Goal: Transaction & Acquisition: Purchase product/service

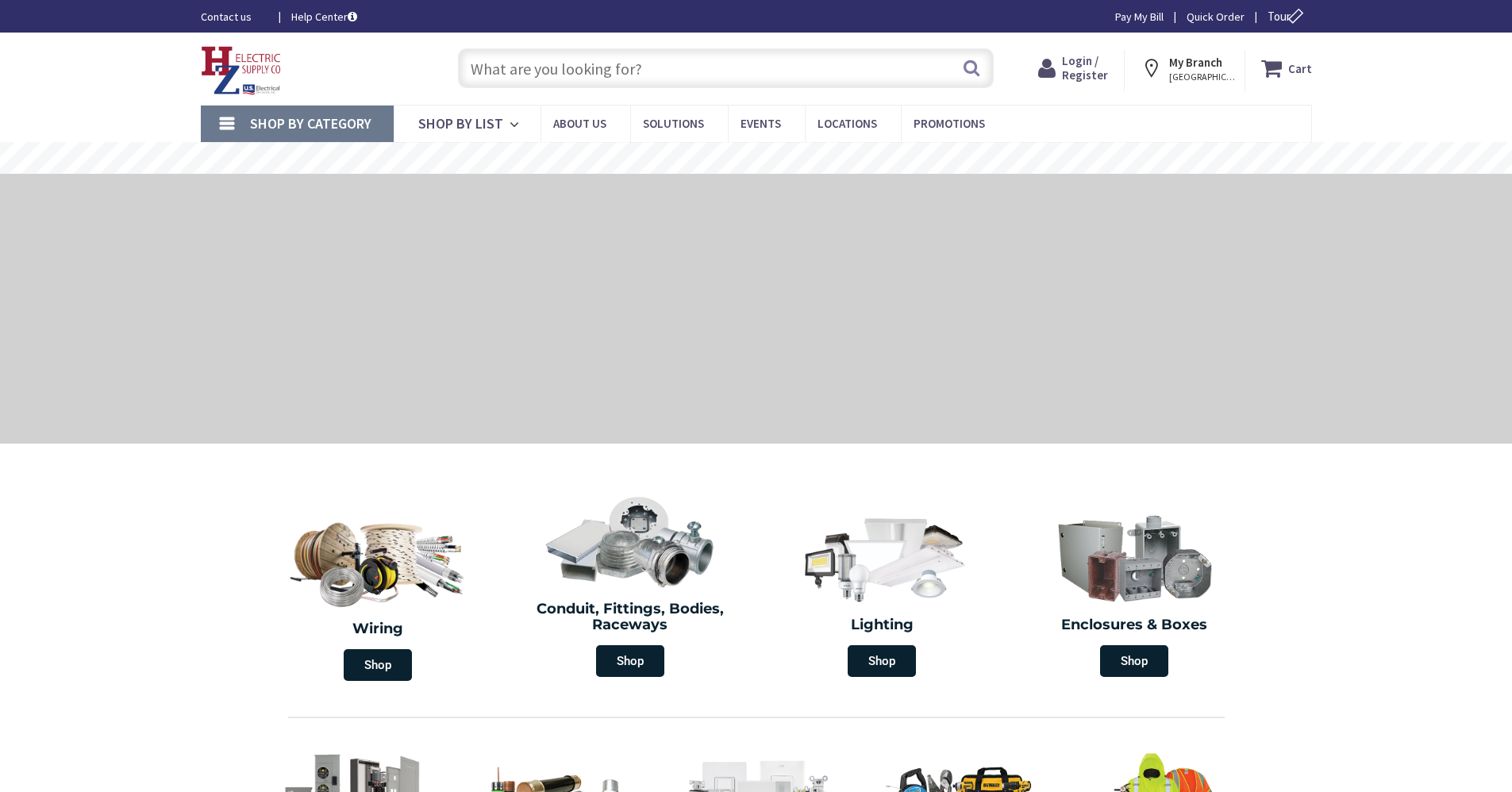
click at [530, 51] on input "text" at bounding box center [725, 68] width 536 height 40
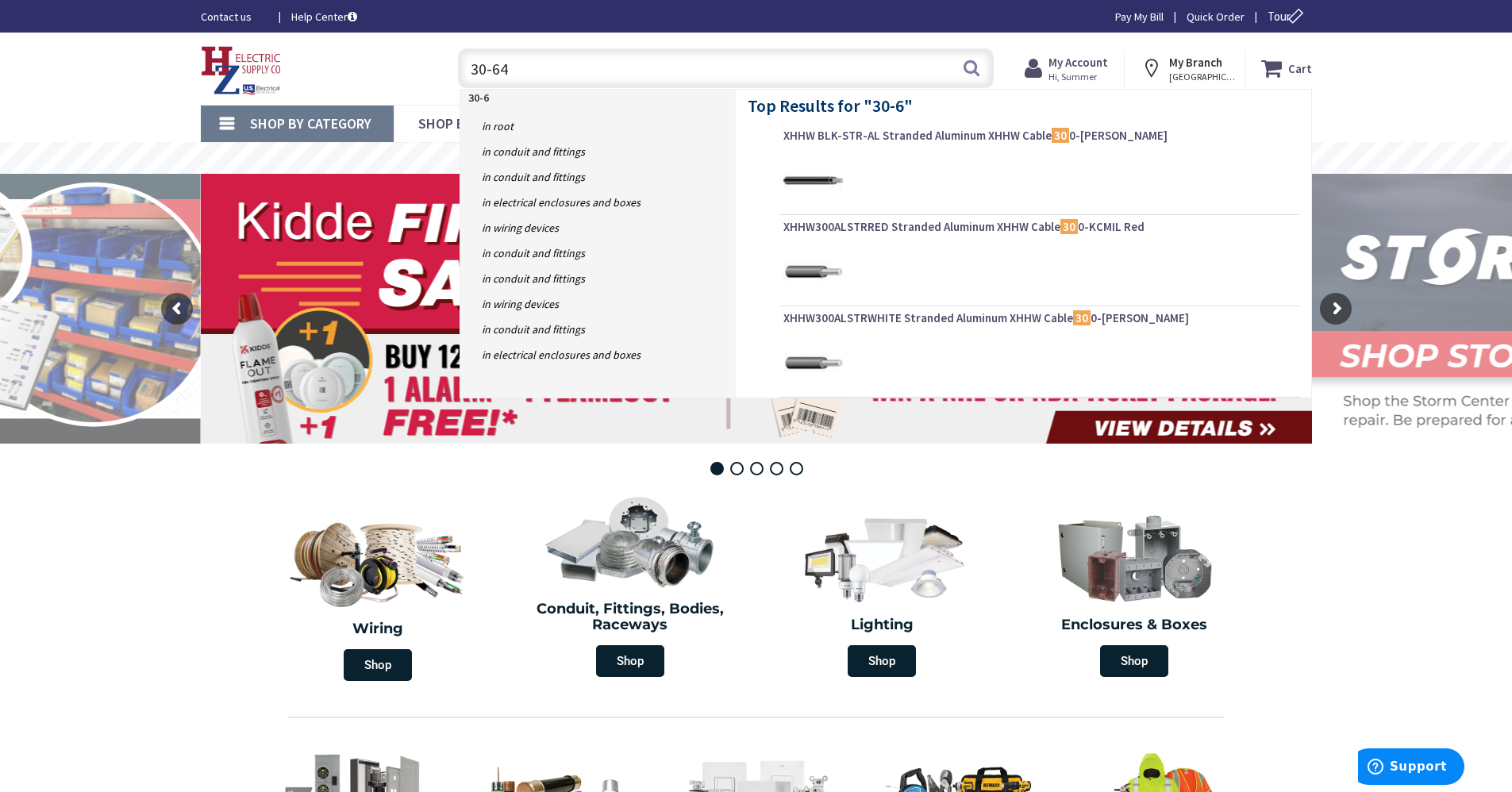
type input "30-641"
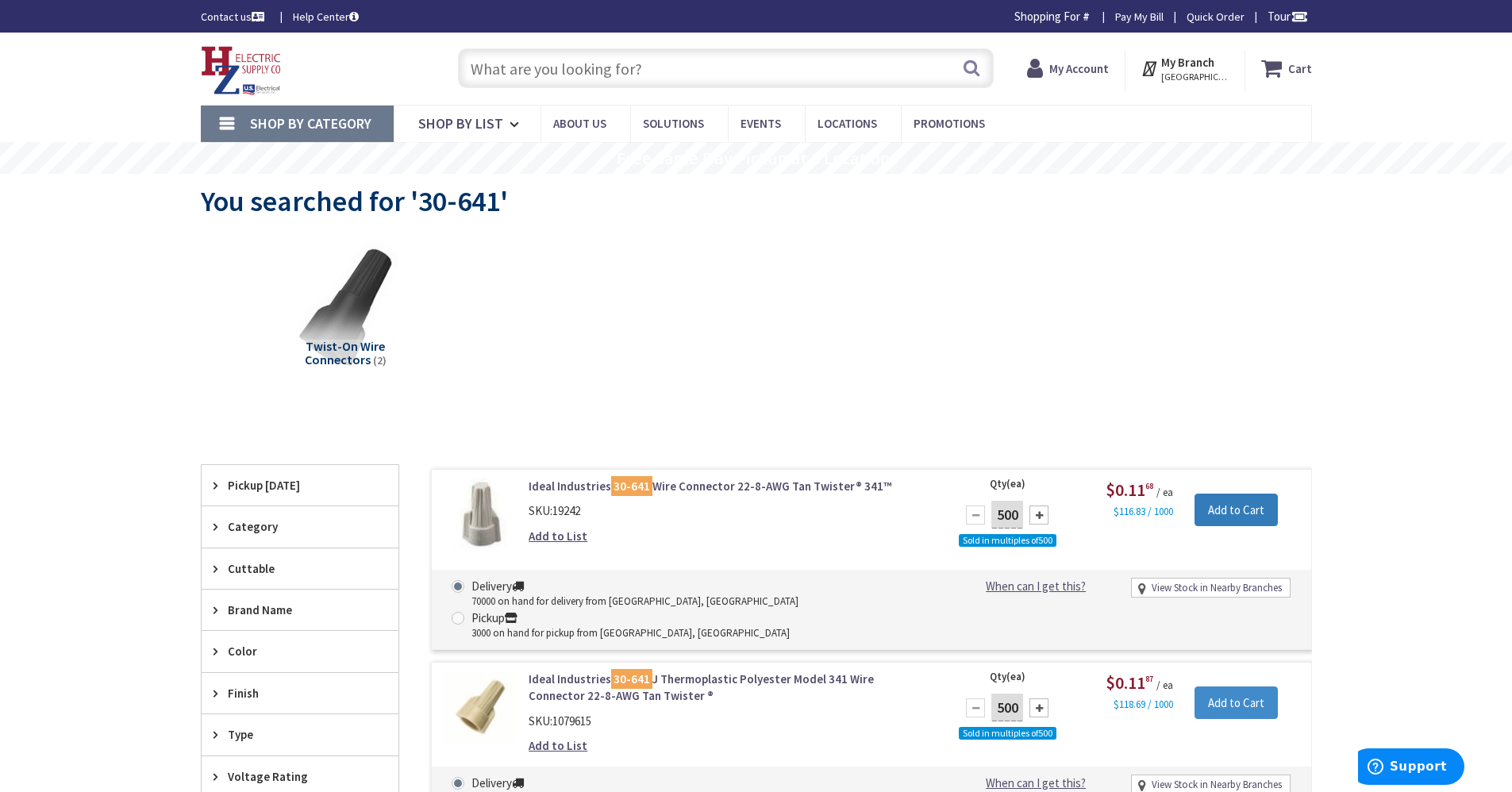
click at [1218, 519] on input "Add to Cart" at bounding box center [1236, 510] width 84 height 33
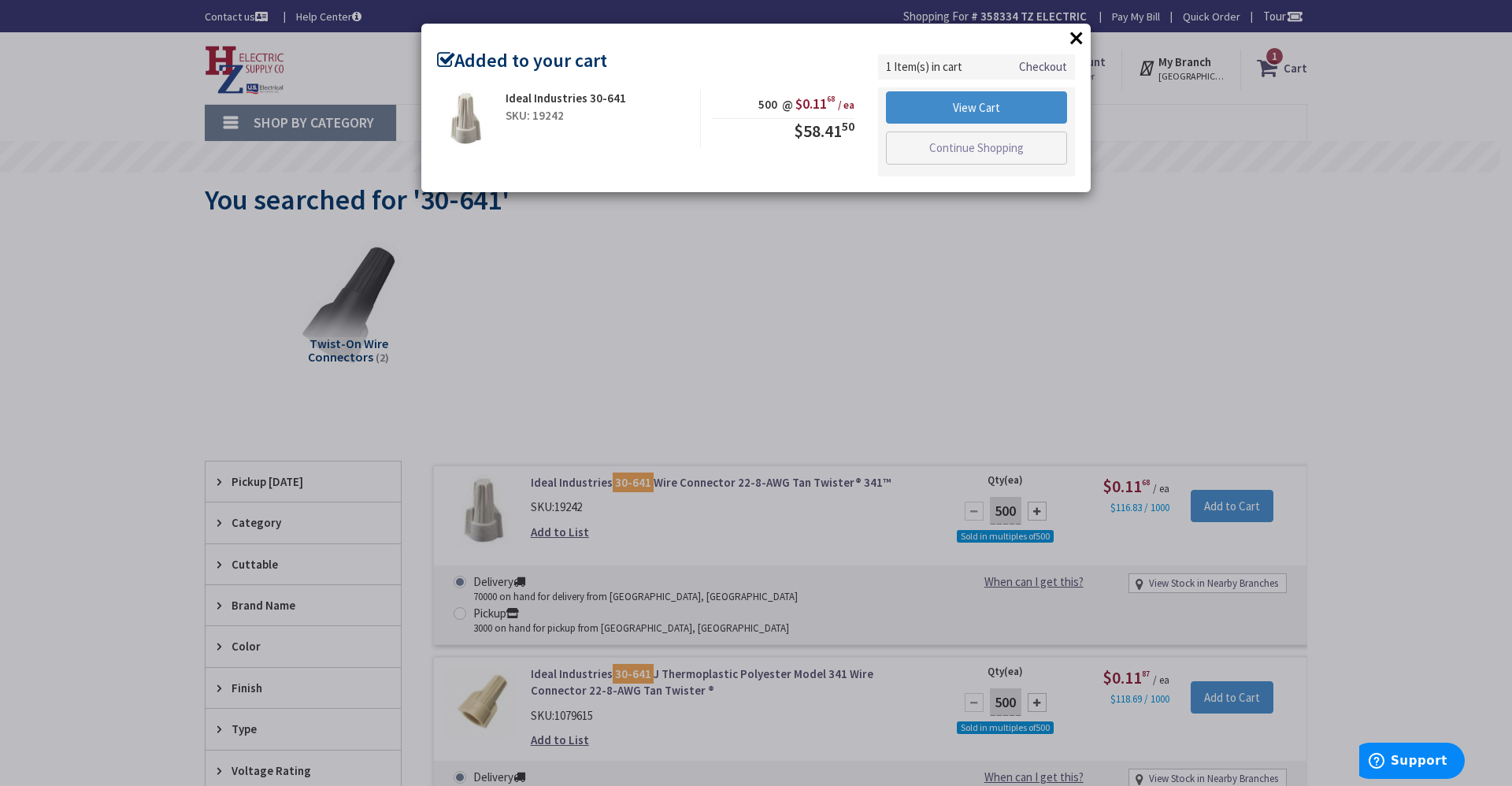
drag, startPoint x: 1081, startPoint y: 45, endPoint x: 1007, endPoint y: 40, distance: 74.2
click at [1079, 43] on button "×" at bounding box center [1076, 38] width 24 height 24
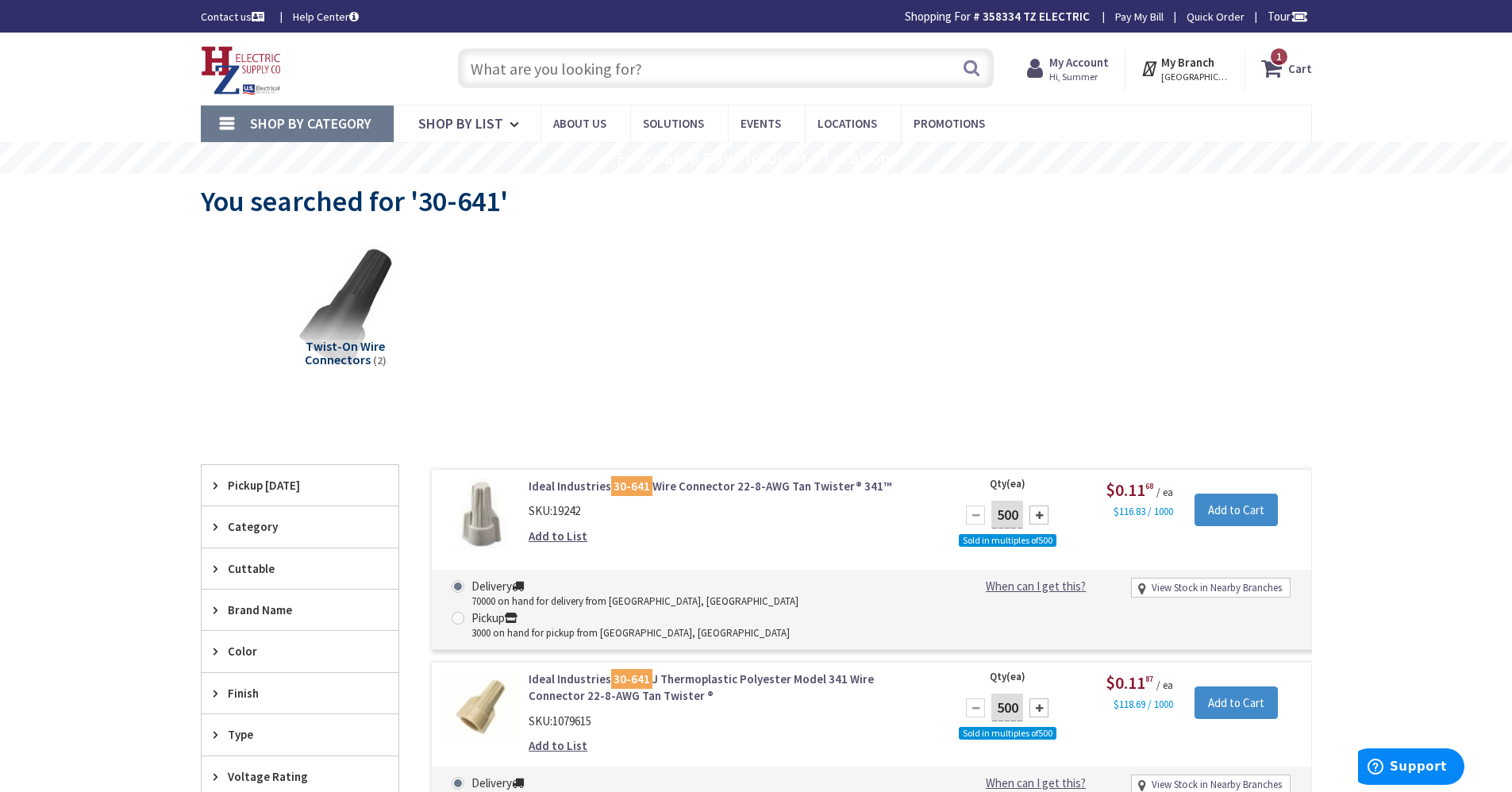
click at [781, 53] on input "text" at bounding box center [725, 68] width 536 height 40
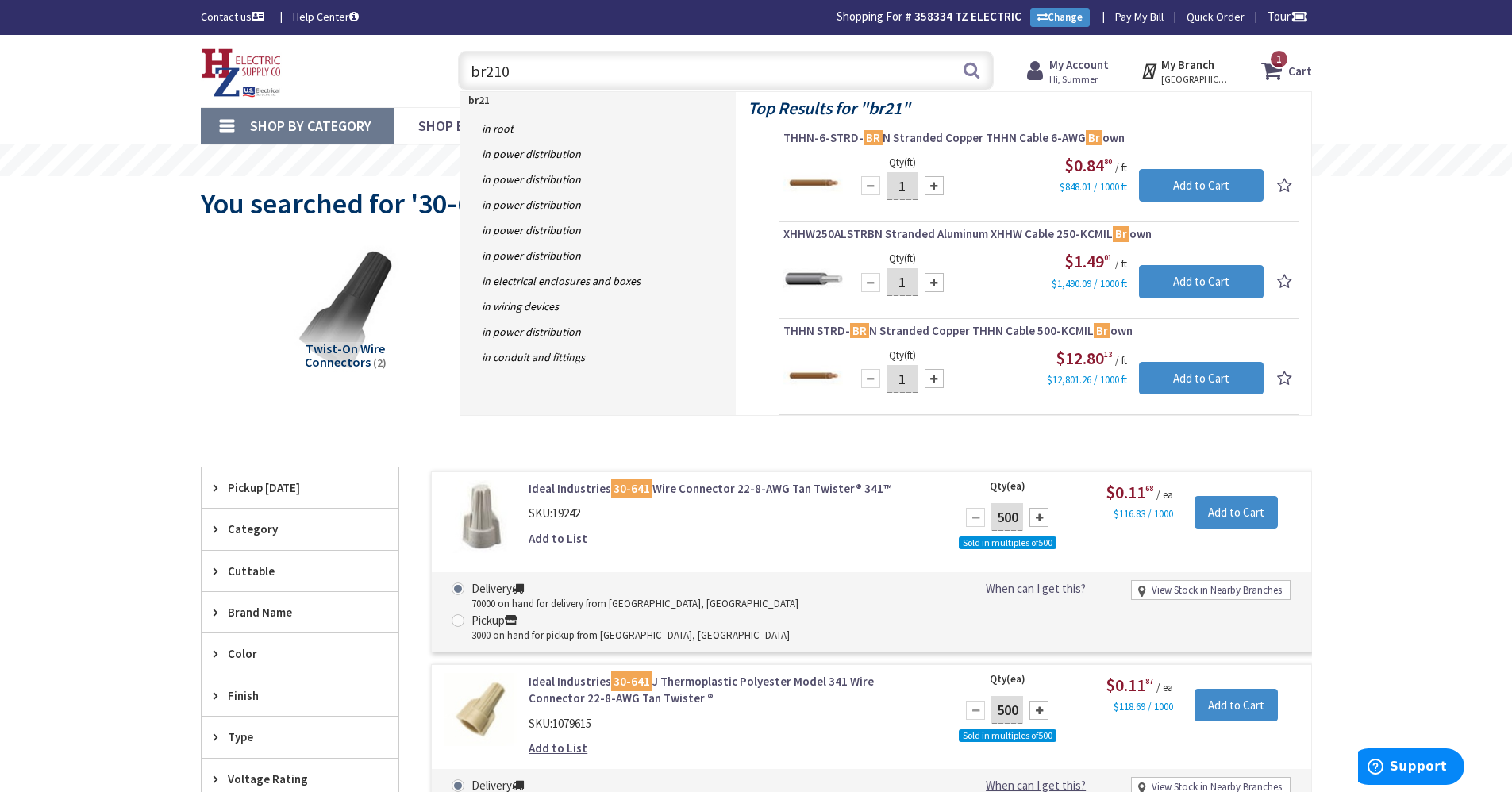
type input "br2100"
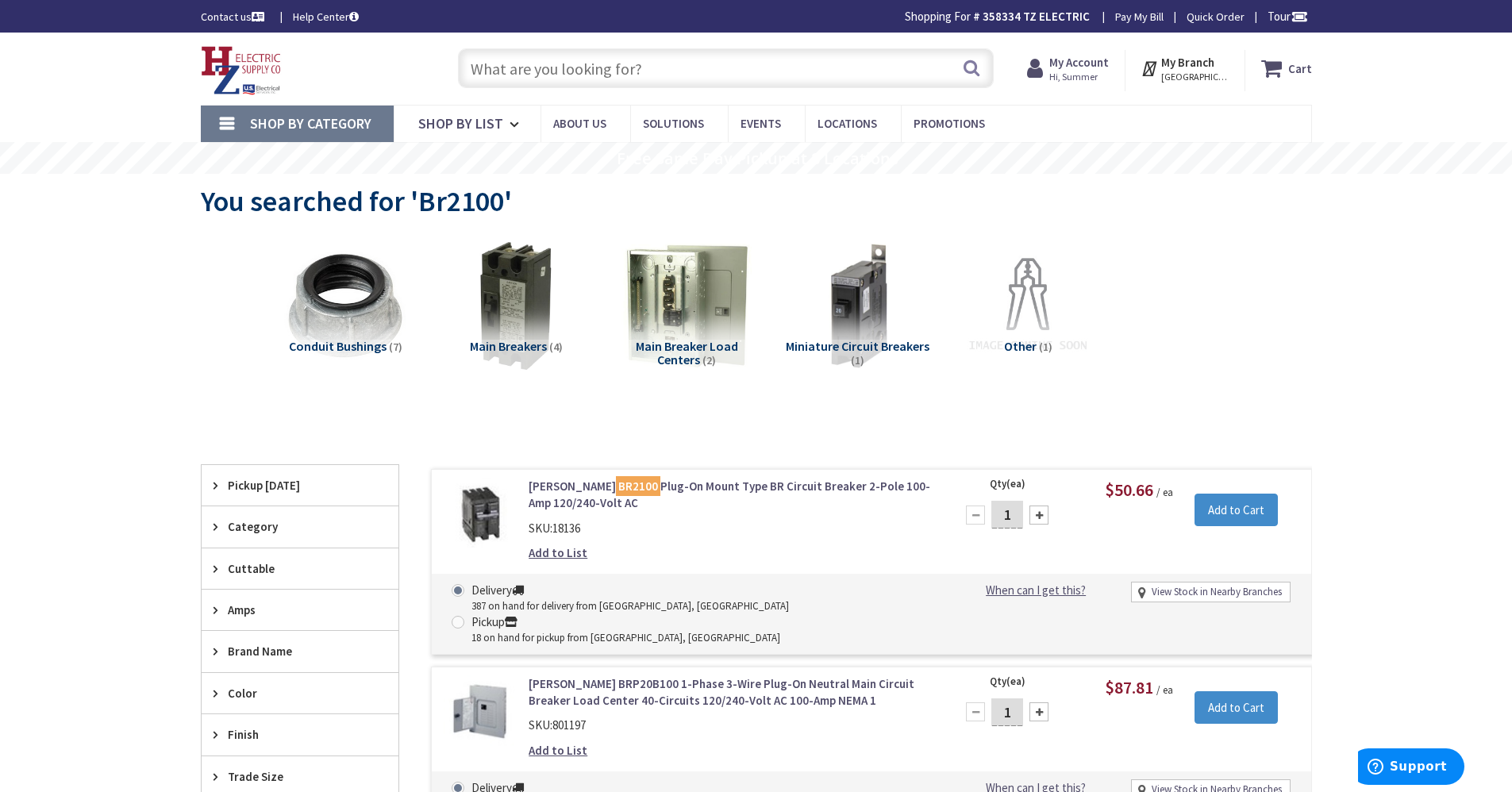
click at [1042, 518] on div at bounding box center [1039, 516] width 19 height 19
click at [1041, 520] on div at bounding box center [1039, 516] width 19 height 19
type input "5"
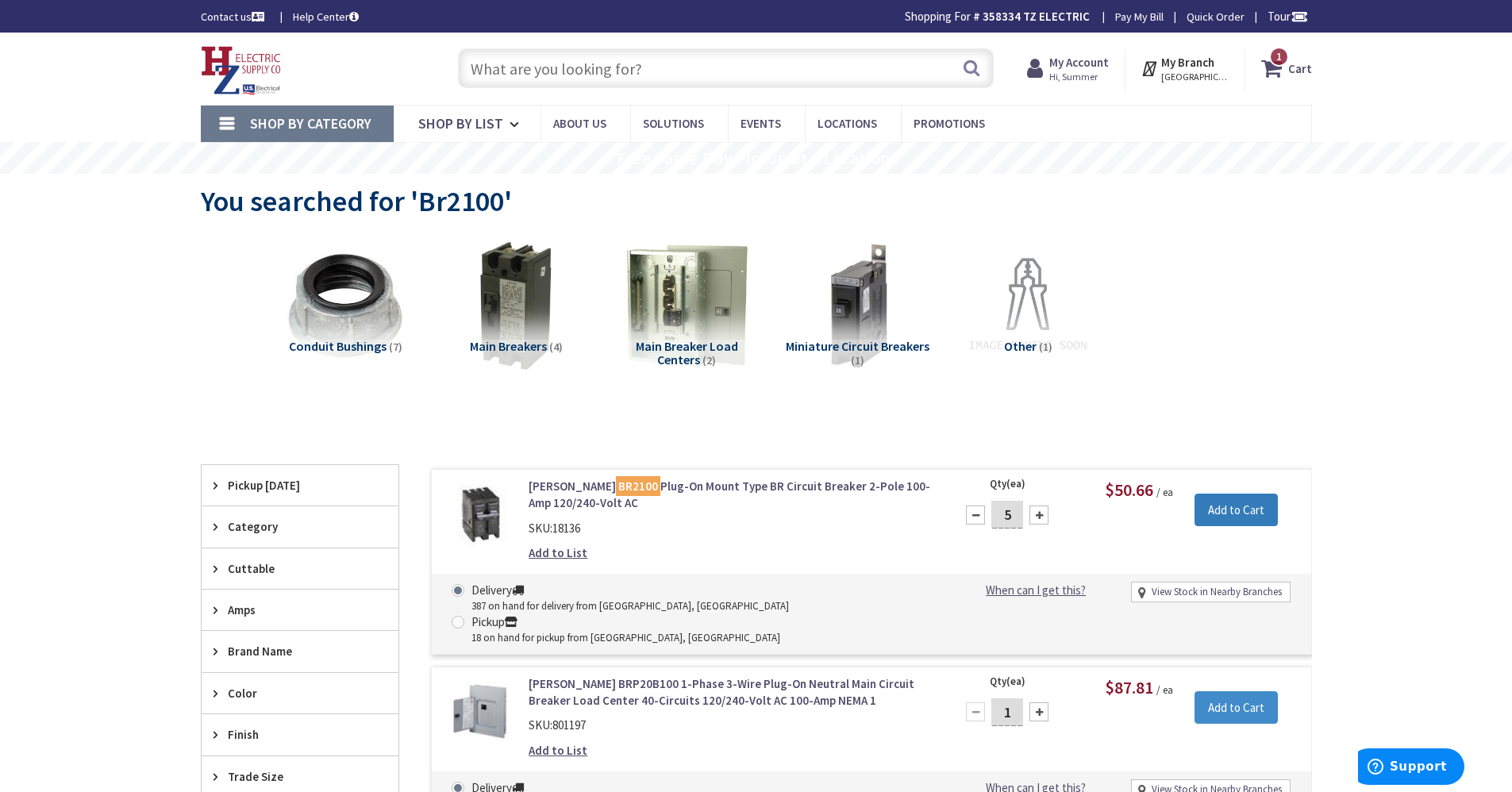
click at [1214, 514] on input "Add to Cart" at bounding box center [1236, 510] width 84 height 33
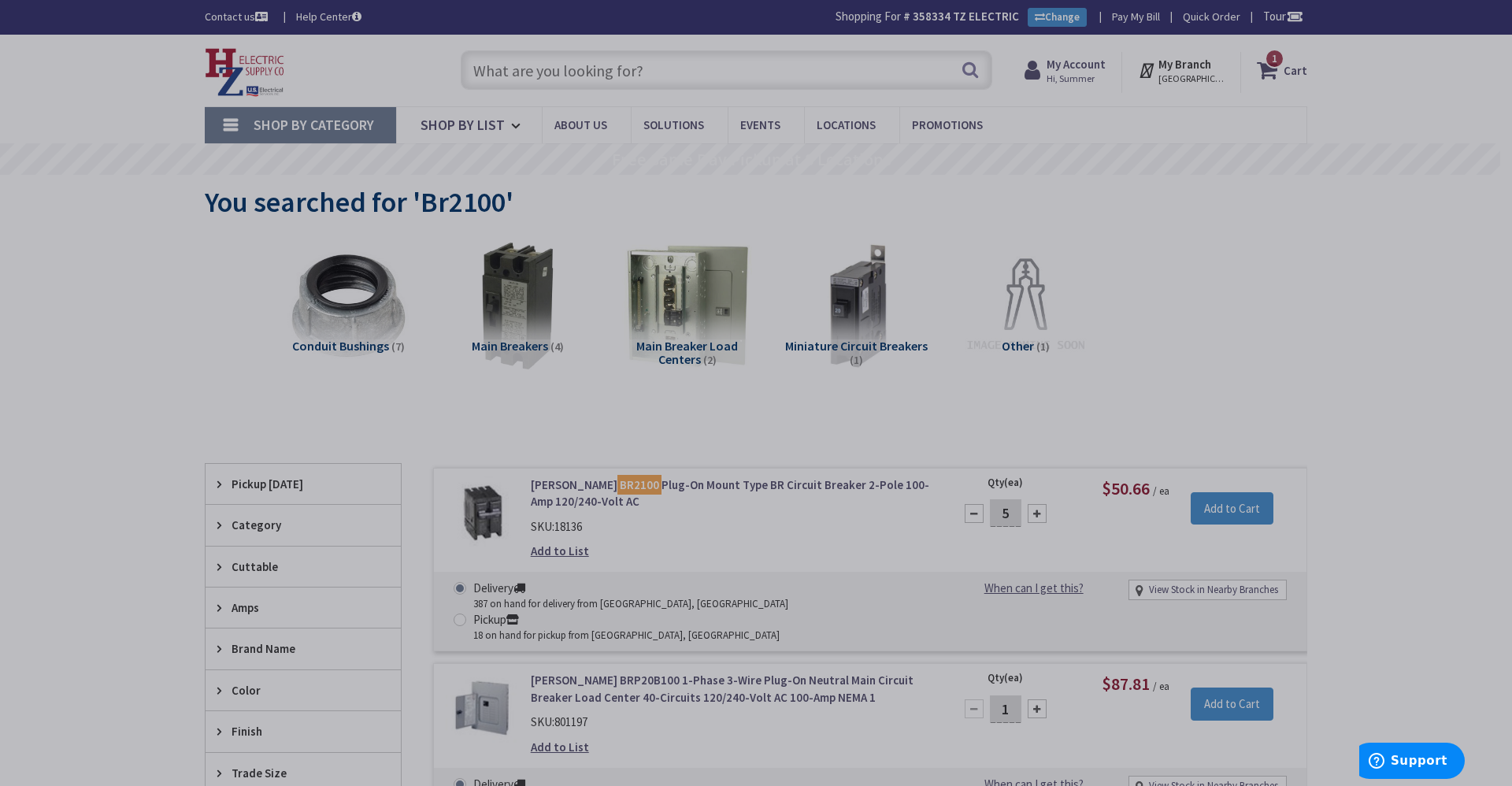
click at [0, 0] on div "× Added to your cart Eaton BR2100 SKU: 18136 5 @ $50.66 / ea $253.30" at bounding box center [0, 0] width 0 height 0
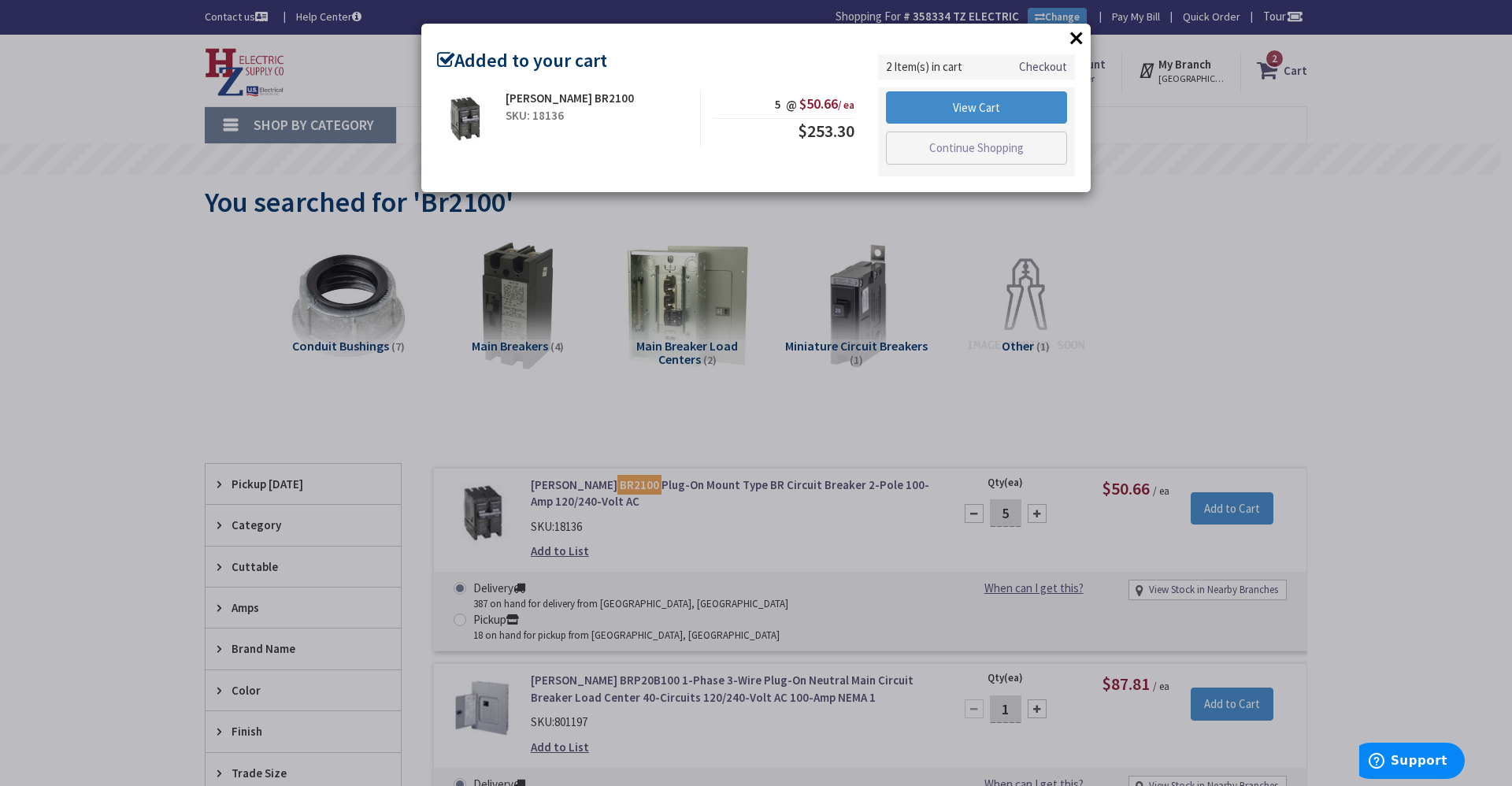
click at [1067, 34] on button "×" at bounding box center [1076, 38] width 24 height 24
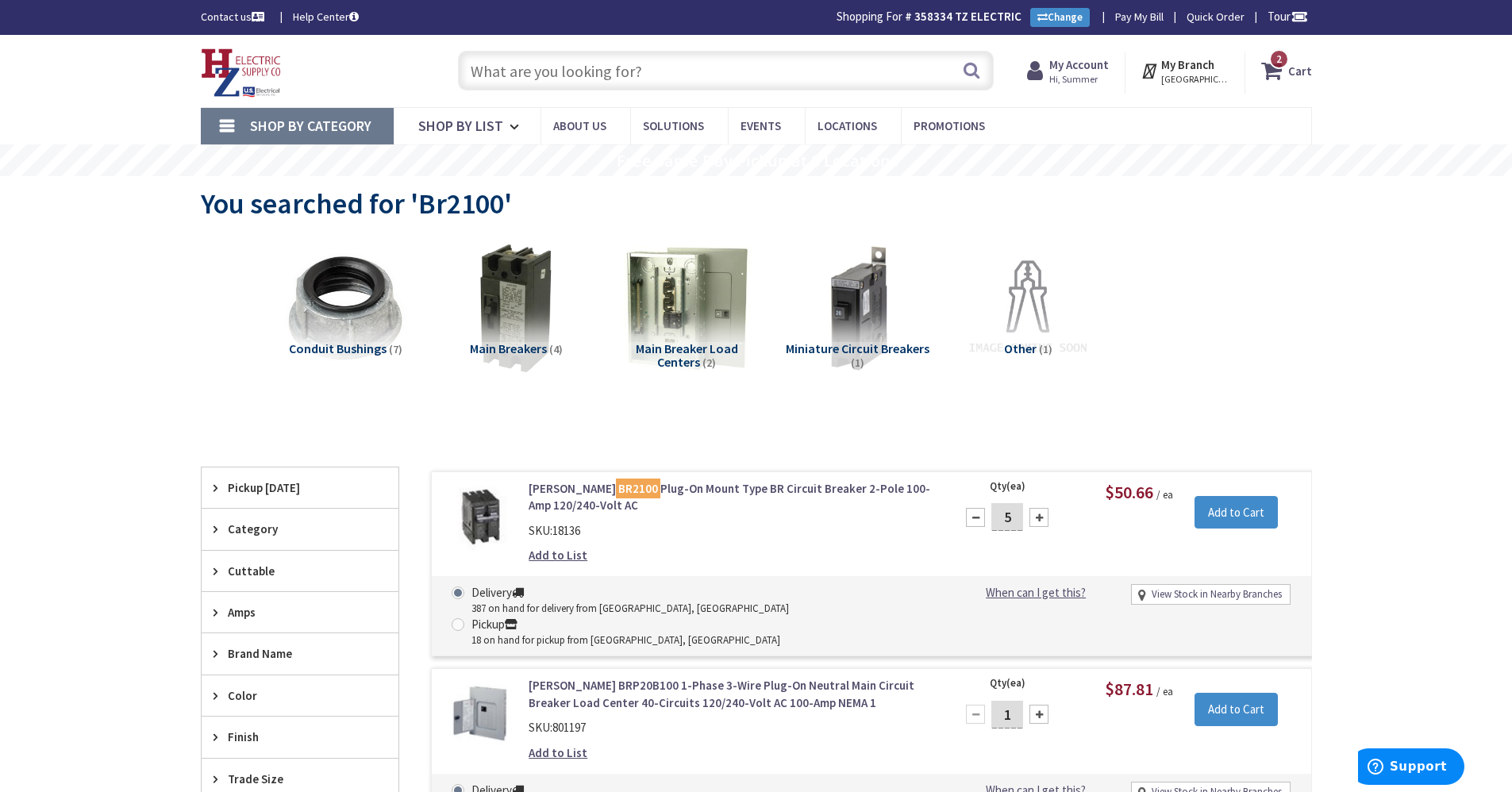
click at [796, 85] on input "text" at bounding box center [725, 70] width 536 height 40
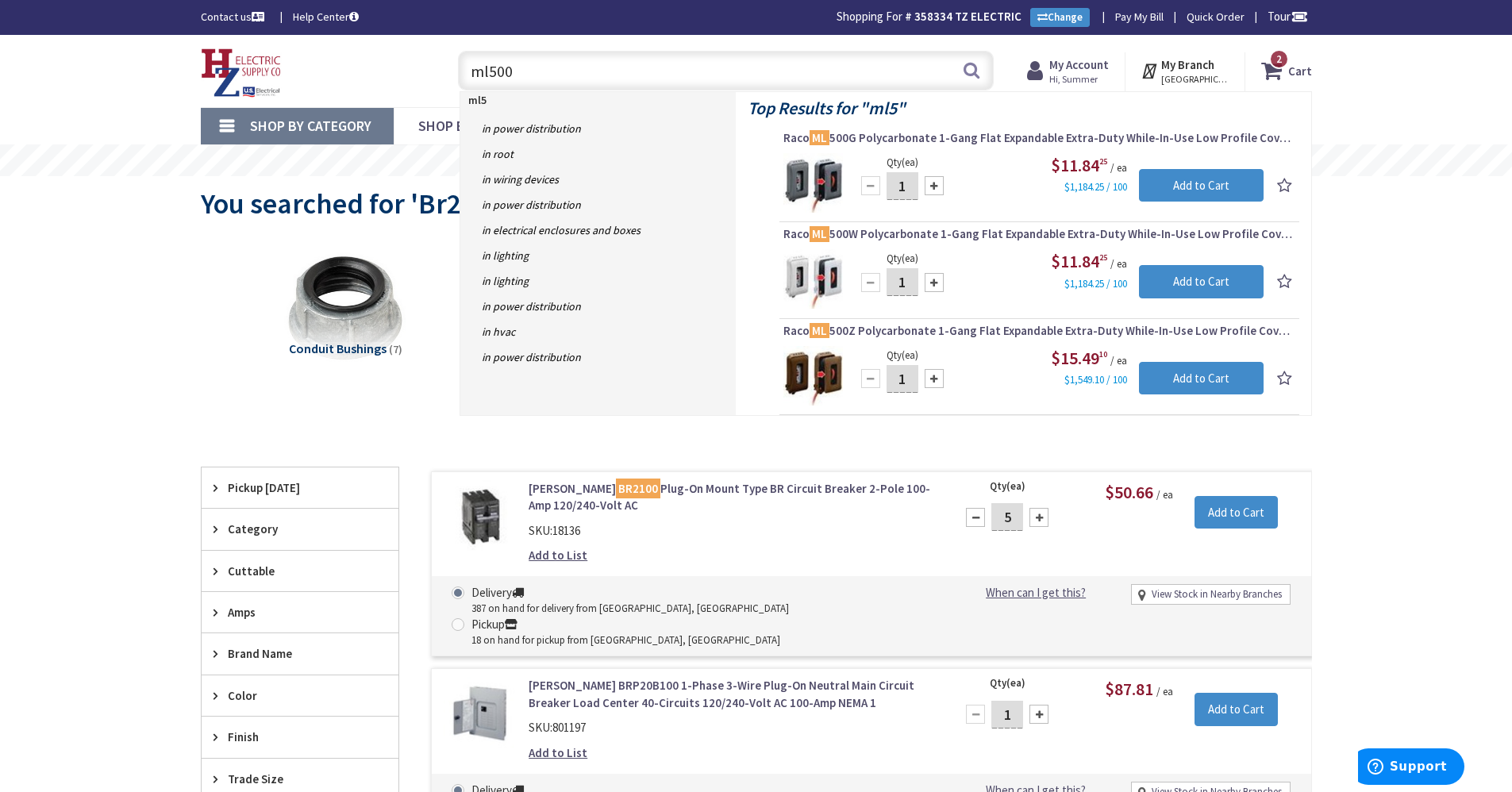
type input "ml500w"
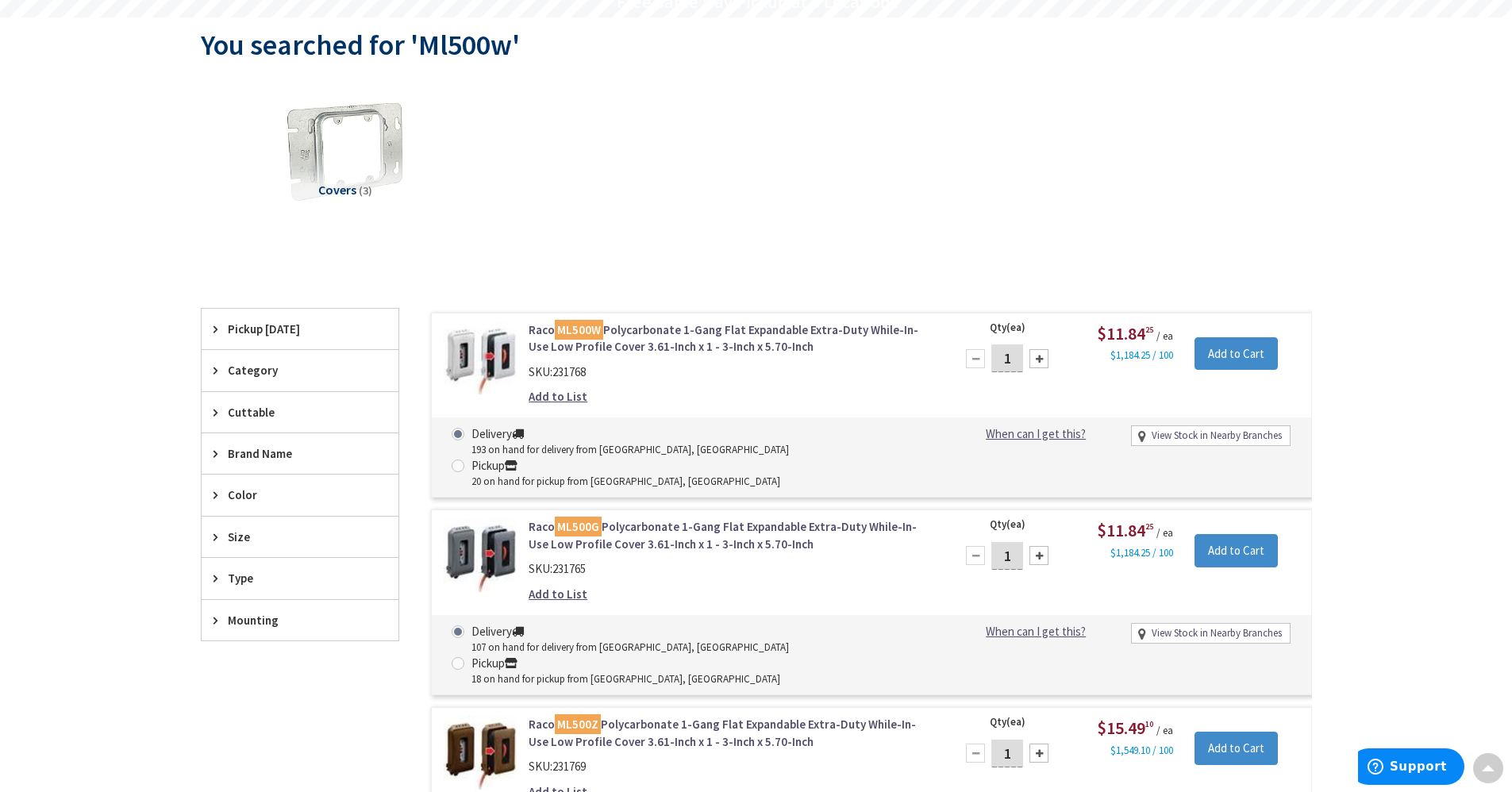
scroll to position [161, 0]
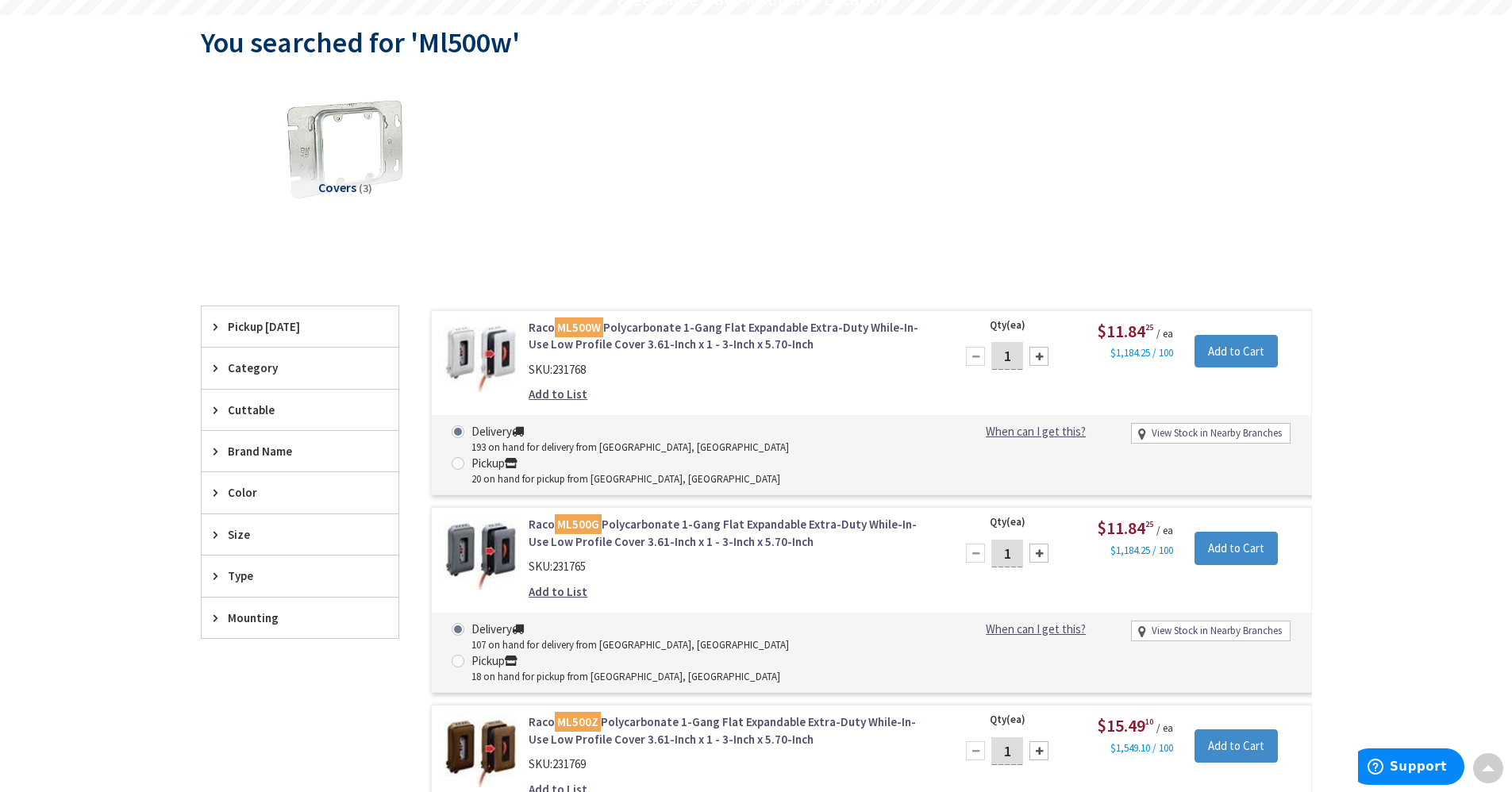
click at [1034, 356] on div at bounding box center [1039, 356] width 19 height 19
type input "3"
click at [1232, 357] on input "Add to Cart" at bounding box center [1236, 352] width 84 height 33
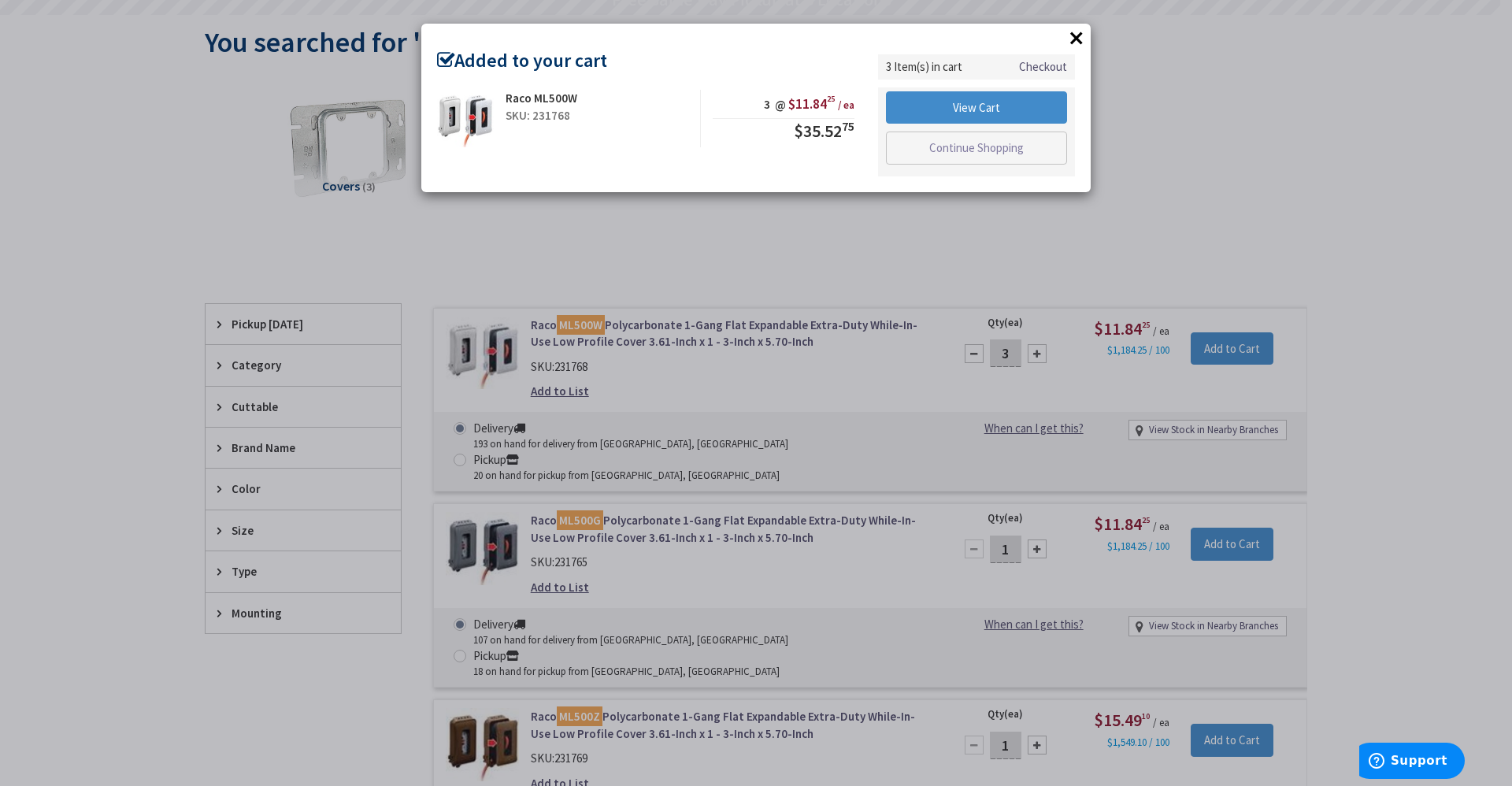
click at [1076, 45] on button "×" at bounding box center [1076, 38] width 24 height 24
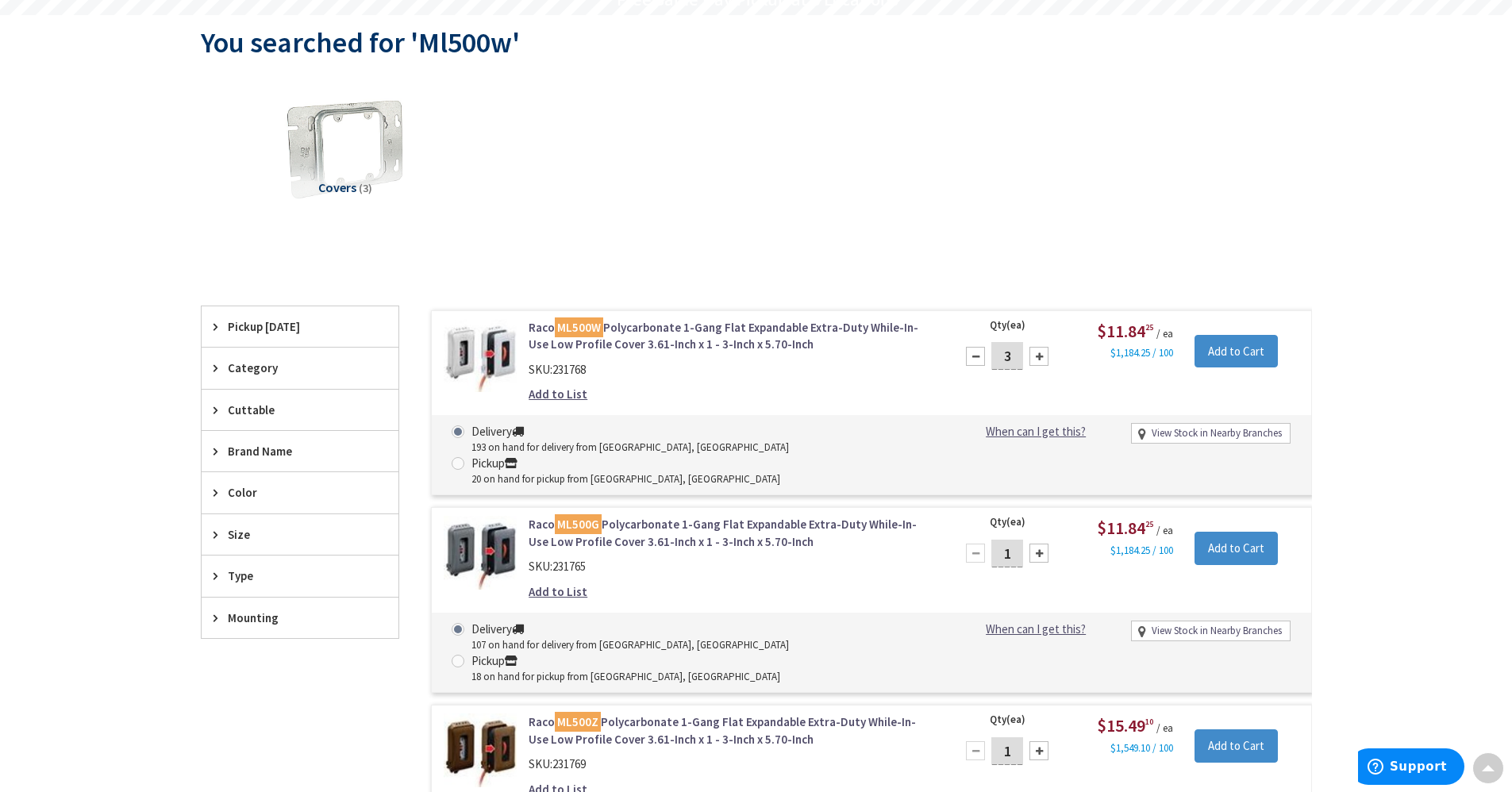
click at [1032, 544] on div at bounding box center [1039, 554] width 19 height 19
type input "3"
click at [1222, 532] on input "Add to Cart" at bounding box center [1236, 548] width 84 height 33
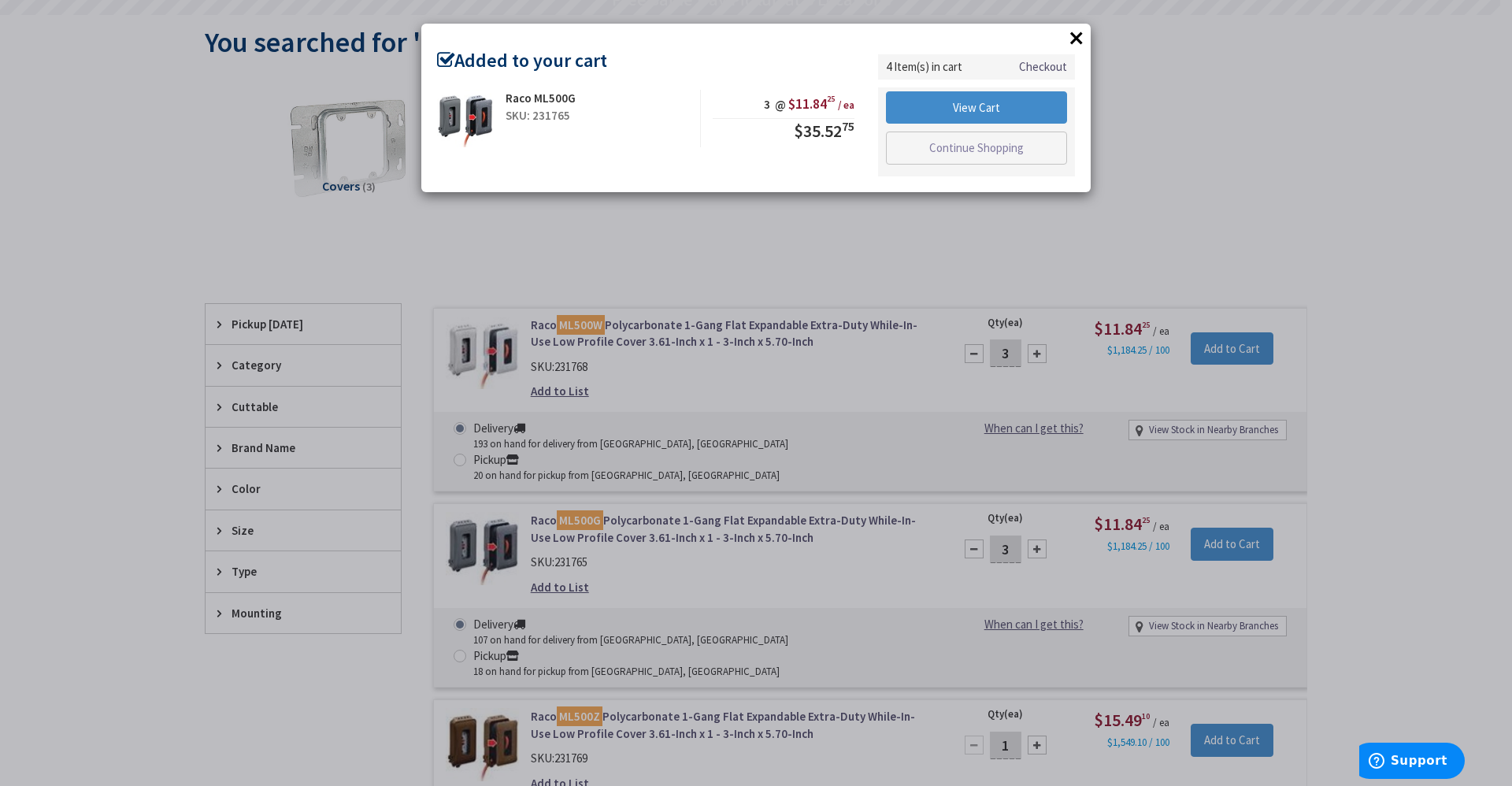
click at [1081, 39] on button "×" at bounding box center [1076, 38] width 24 height 24
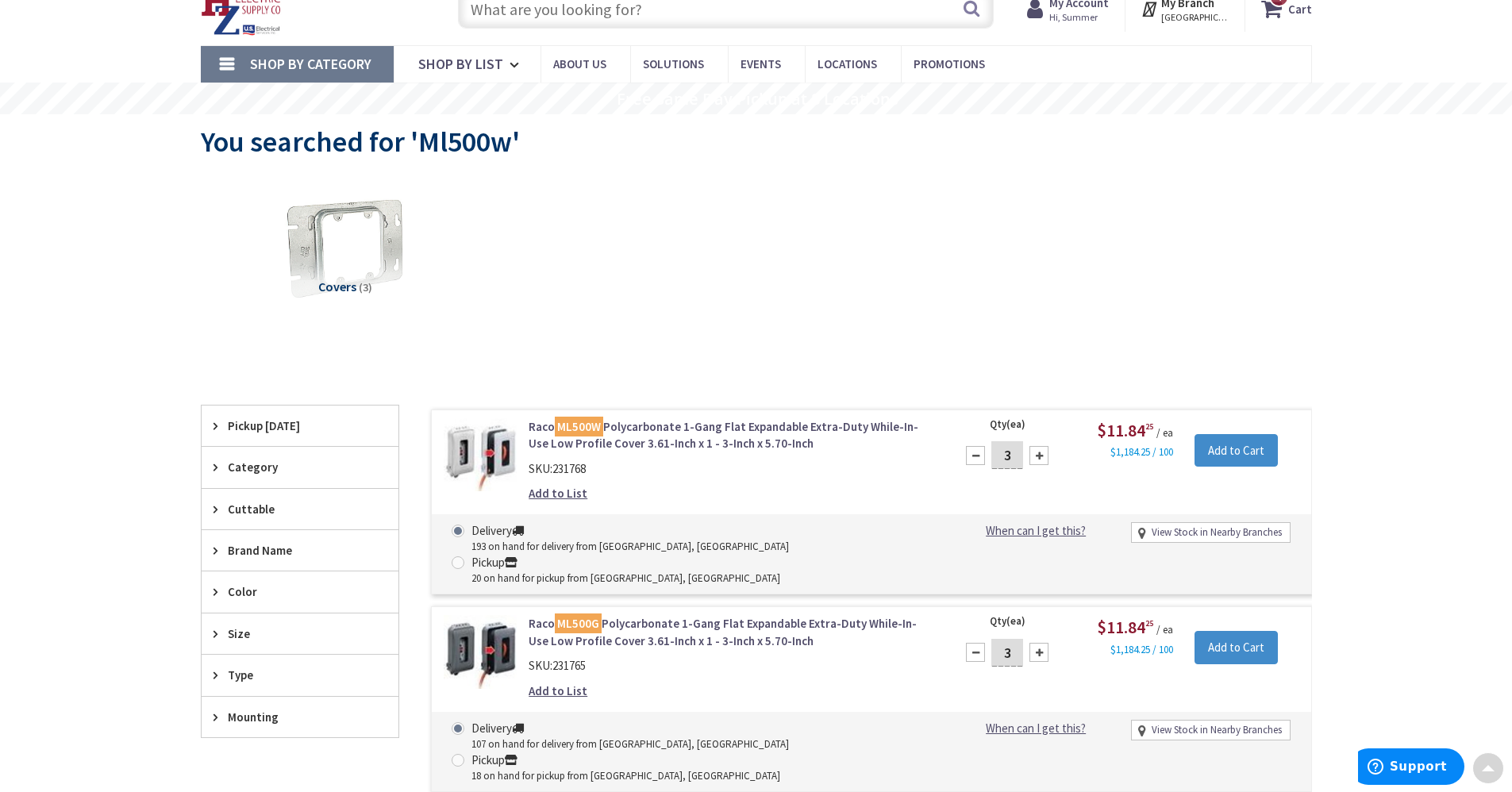
scroll to position [0, 0]
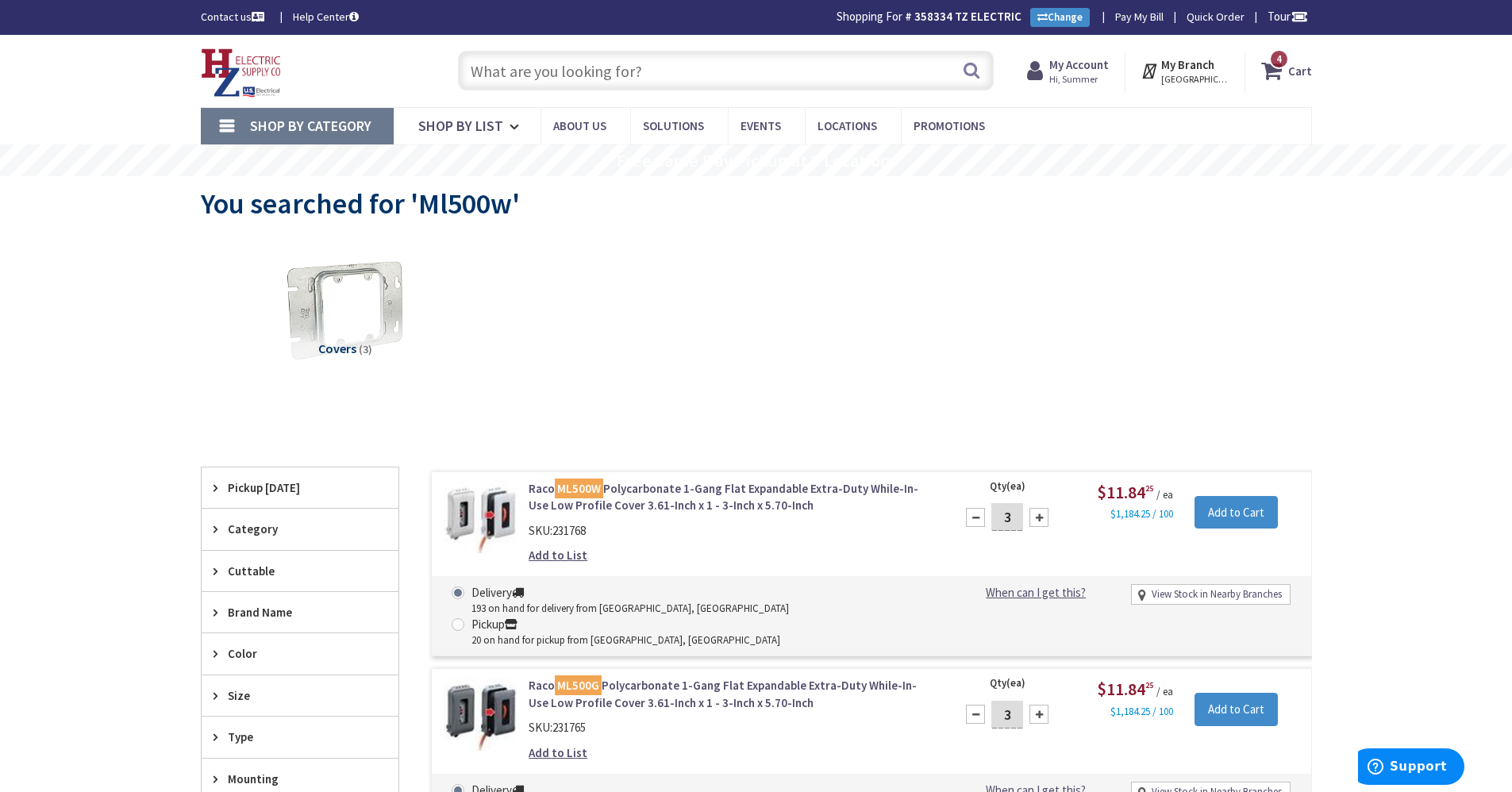
click at [674, 85] on input "text" at bounding box center [725, 70] width 536 height 40
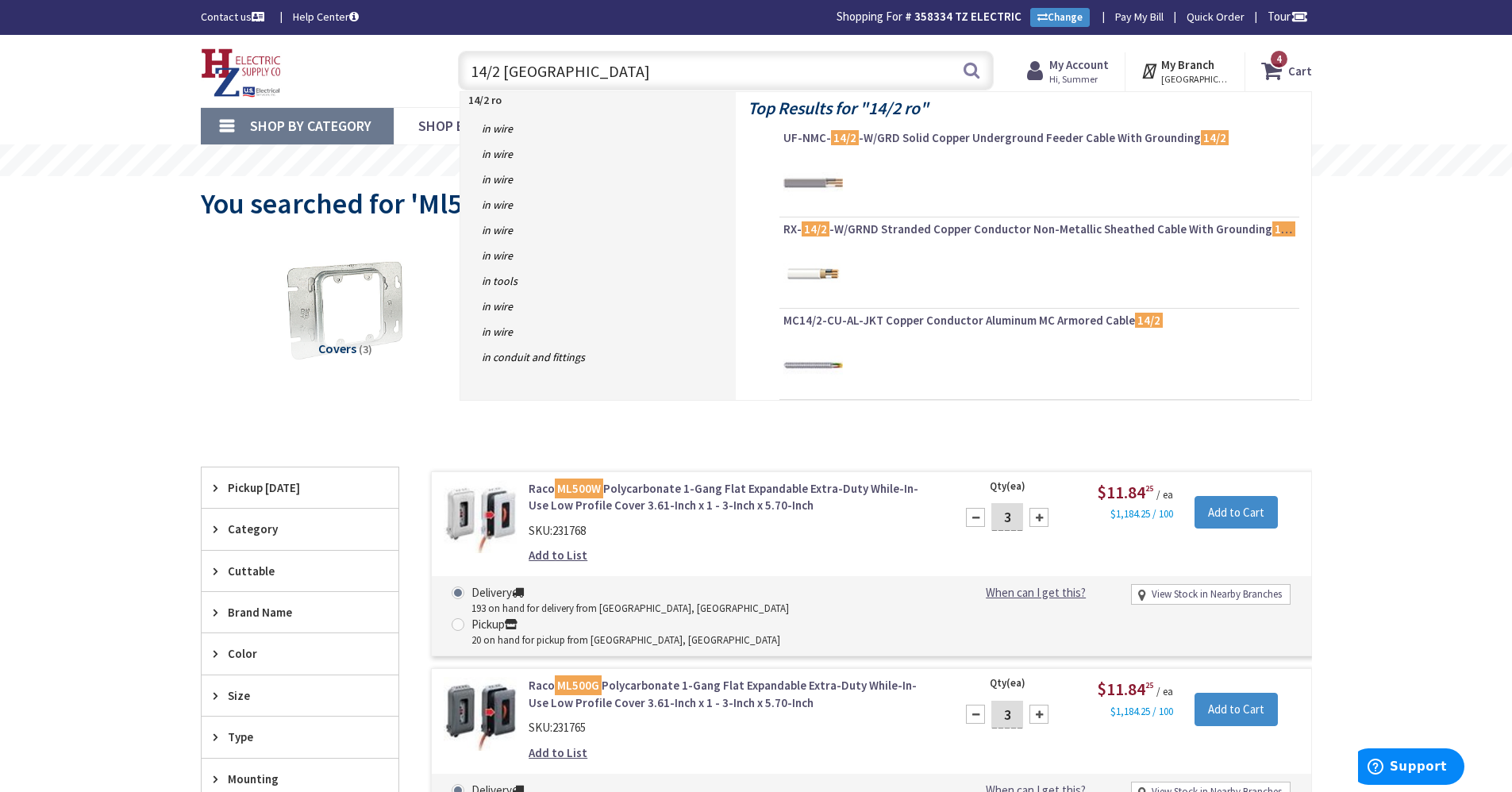
type input "14/2 romex"
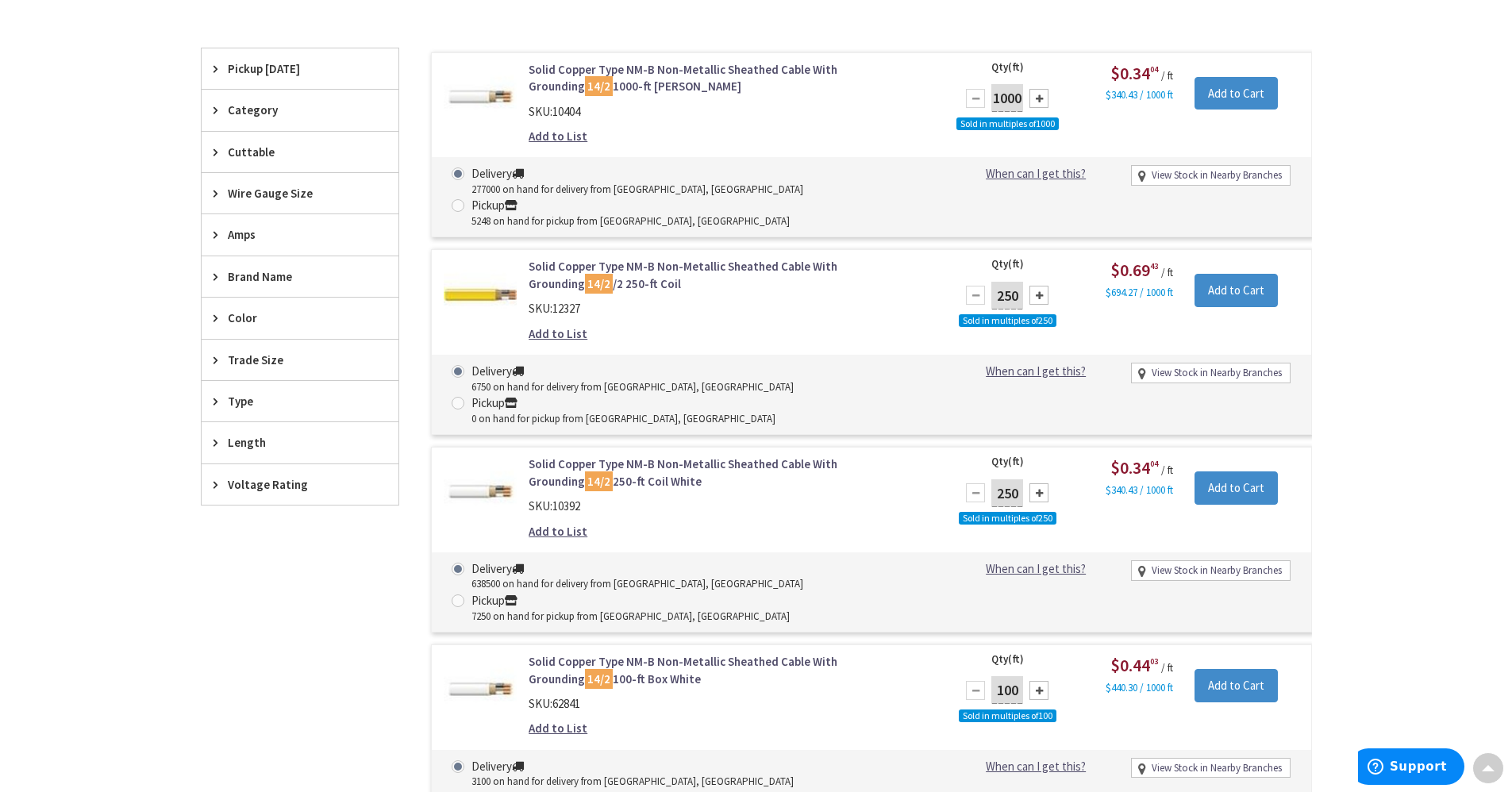
scroll to position [558, 0]
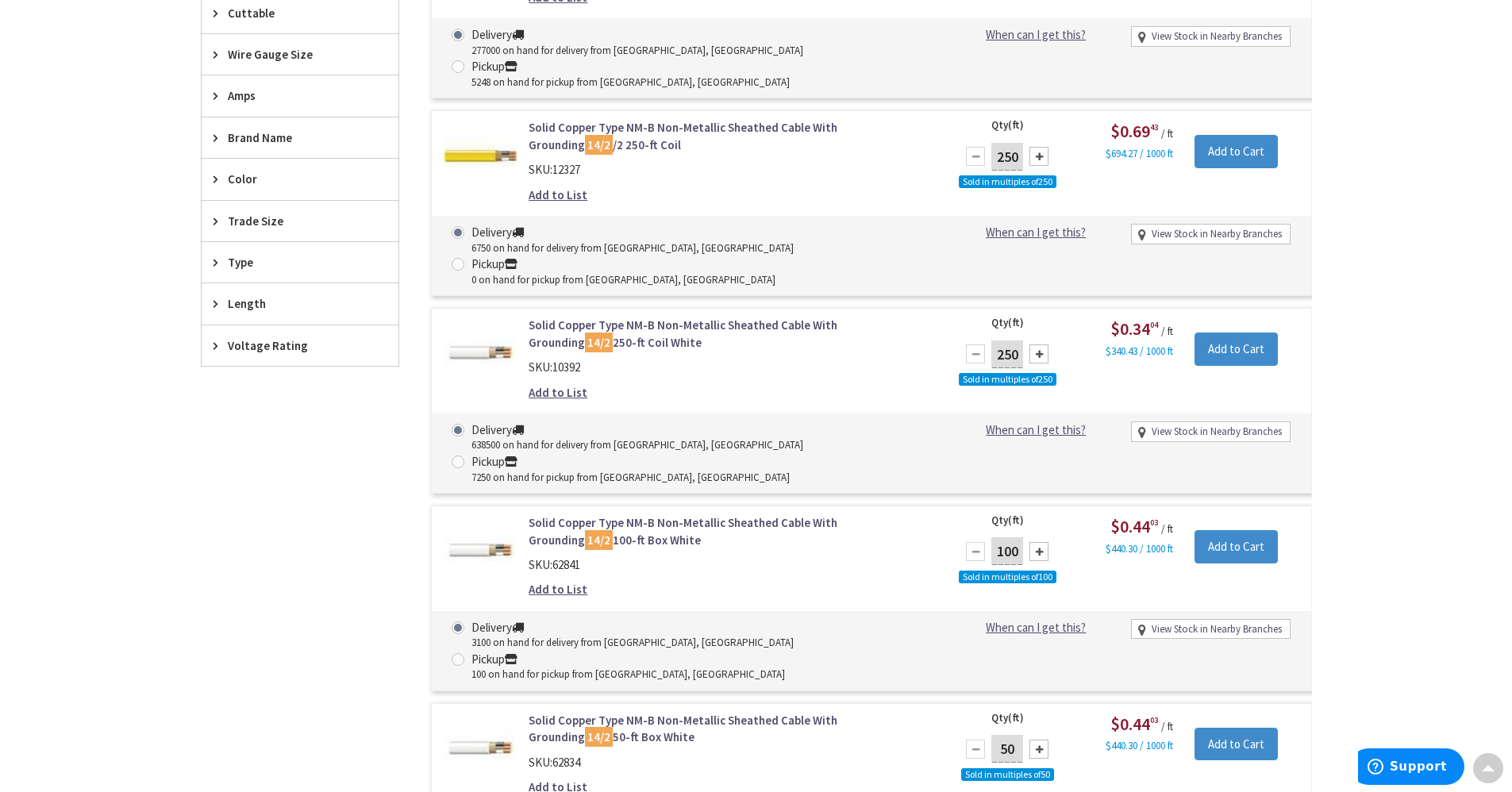
click at [1038, 344] on div at bounding box center [1039, 354] width 19 height 19
click at [1042, 344] on div at bounding box center [1039, 354] width 19 height 19
type input "1000"
click at [1222, 333] on input "Add to Cart" at bounding box center [1236, 349] width 84 height 33
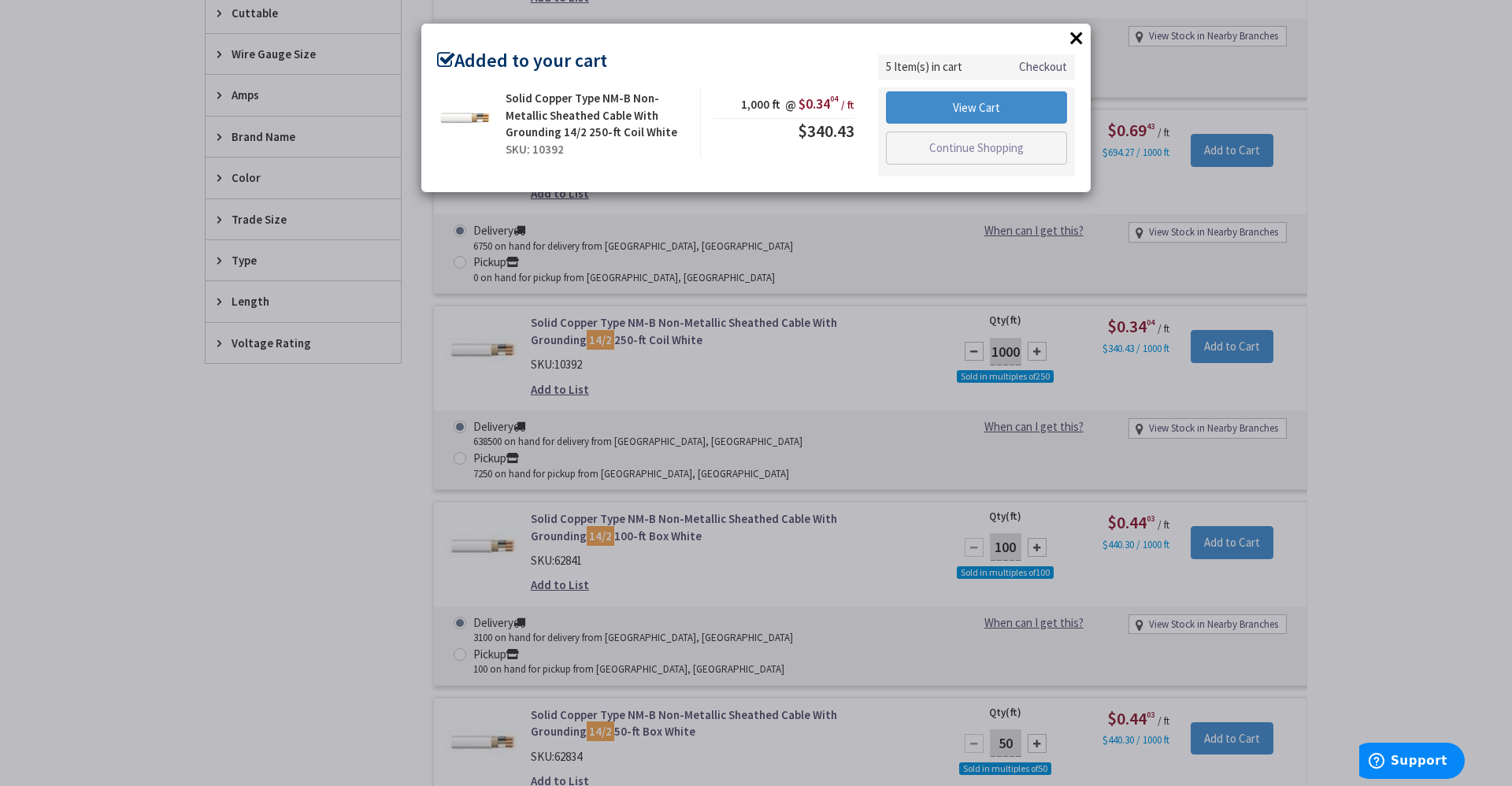
click at [1071, 35] on button "×" at bounding box center [1076, 38] width 24 height 24
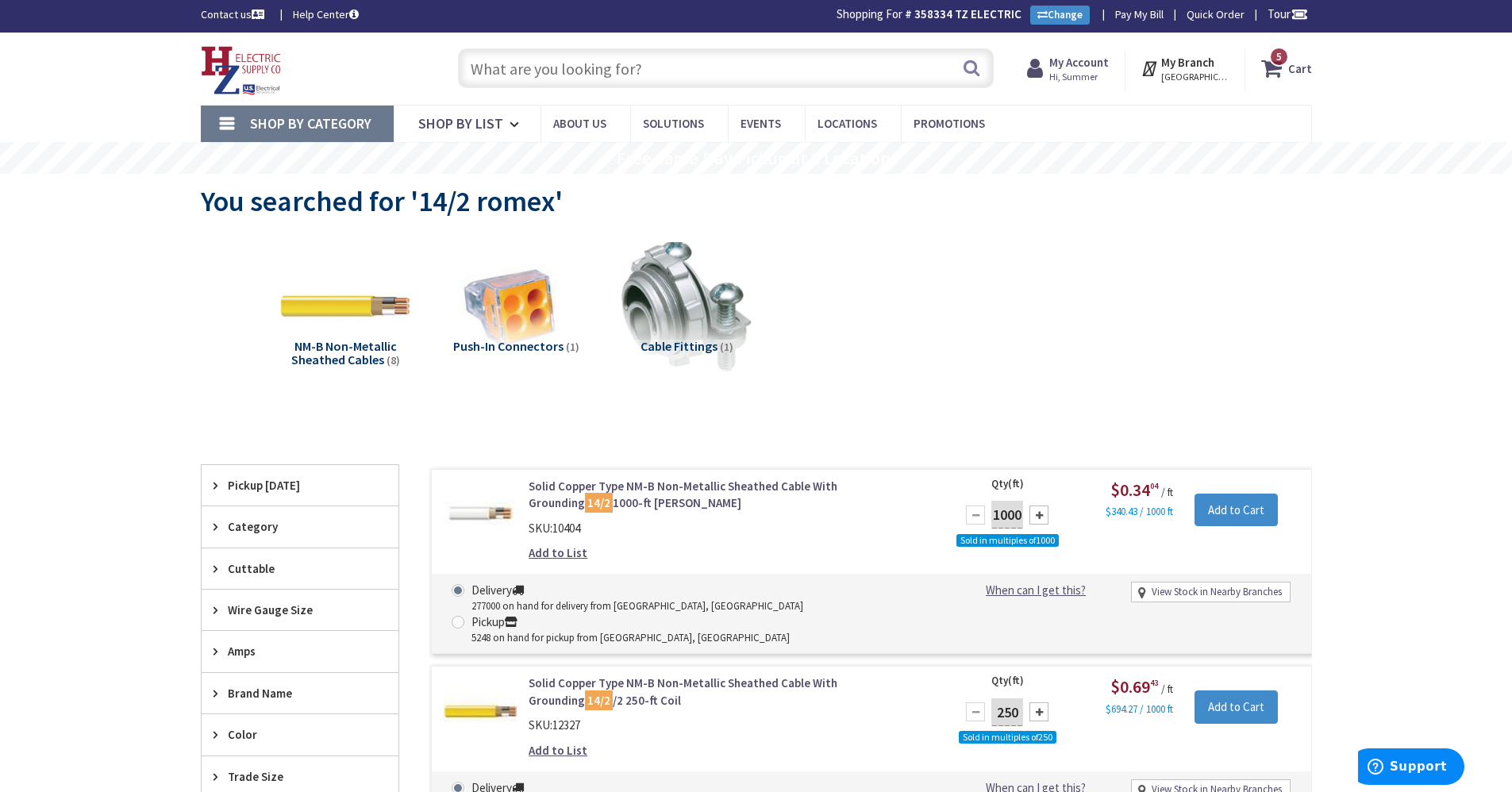
scroll to position [0, 0]
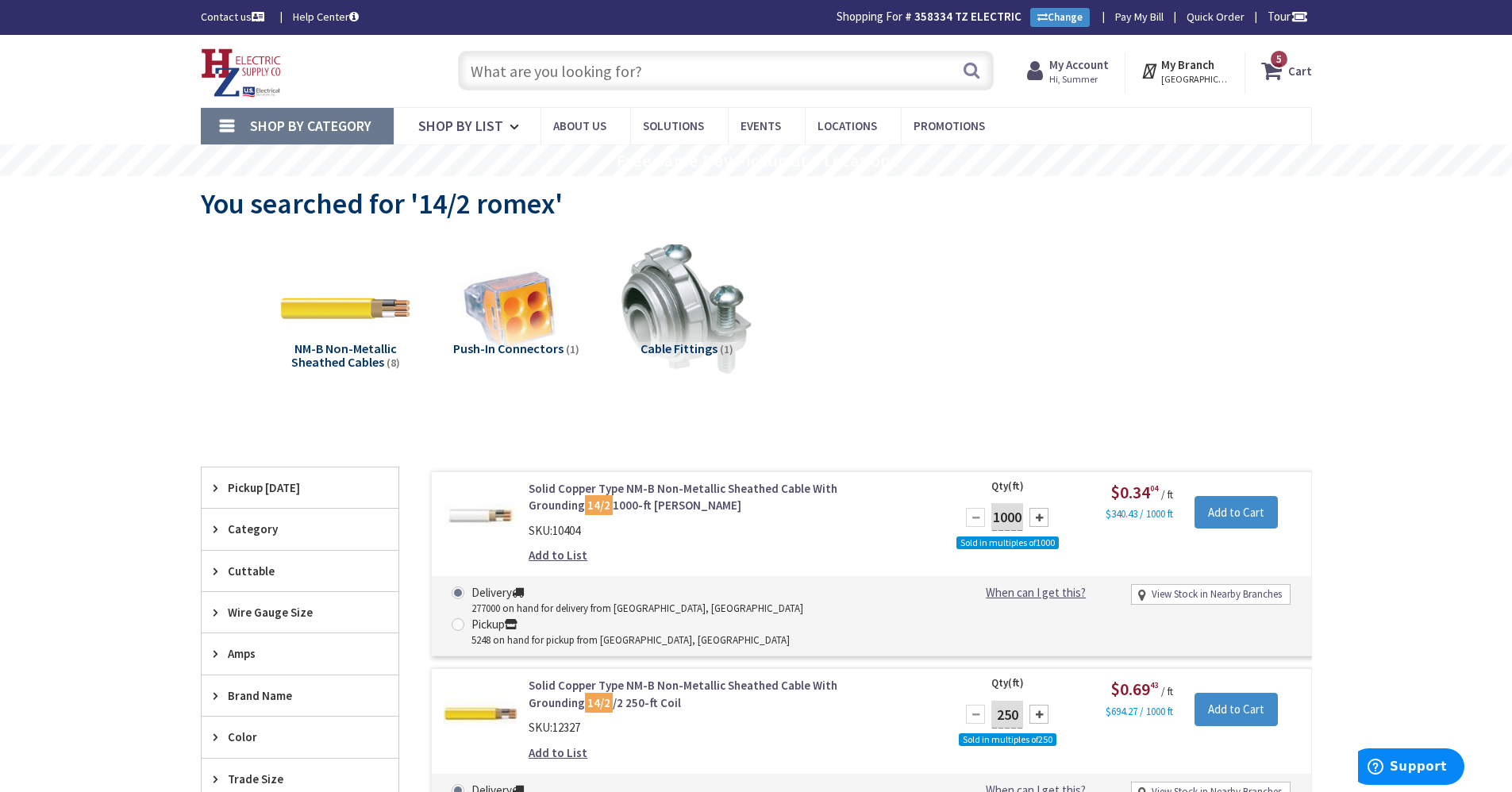
click at [655, 61] on input "text" at bounding box center [725, 70] width 536 height 40
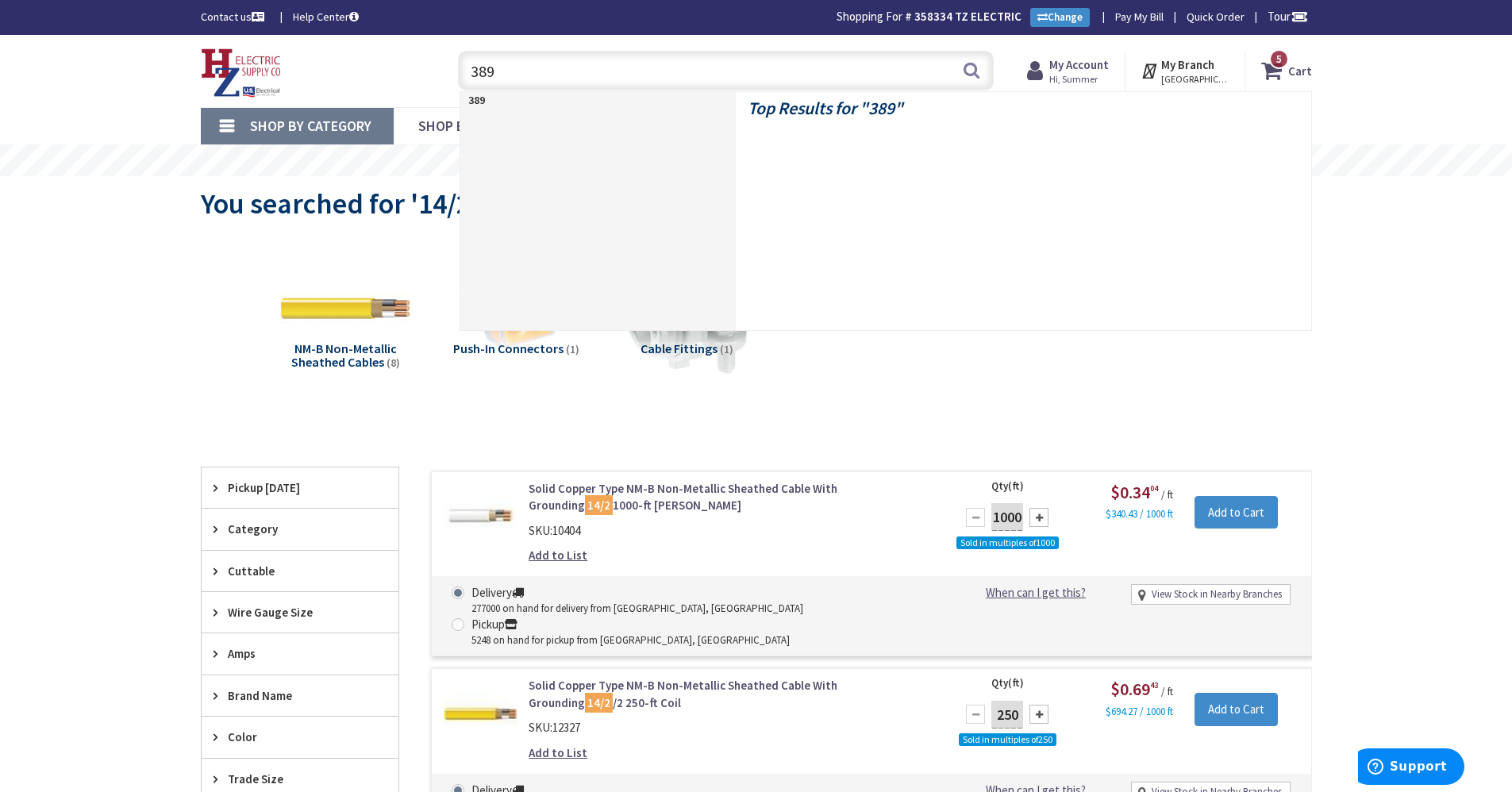
type input "3894"
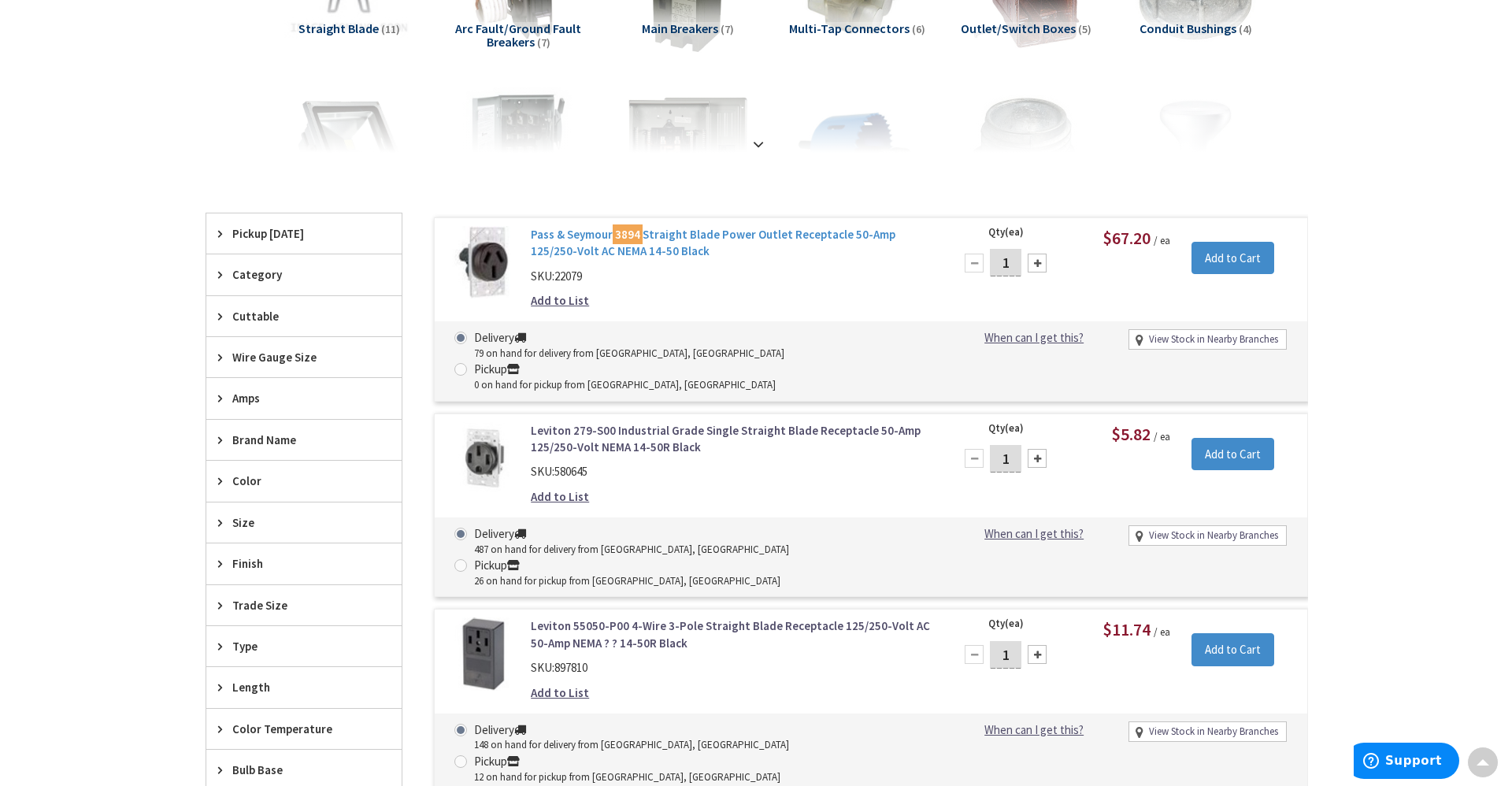
scroll to position [317, 0]
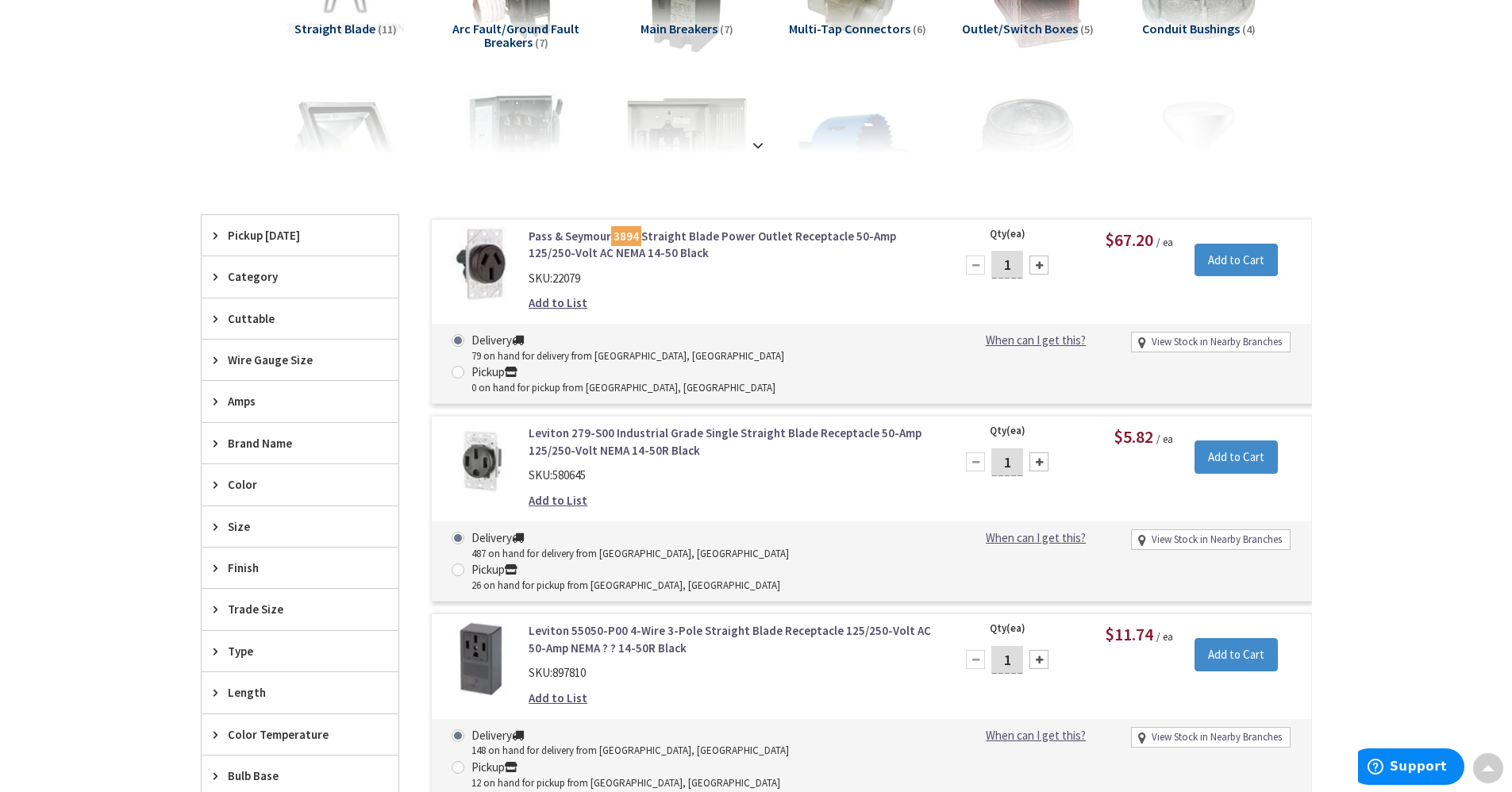
click at [1043, 263] on div at bounding box center [1039, 265] width 19 height 19
type input "5"
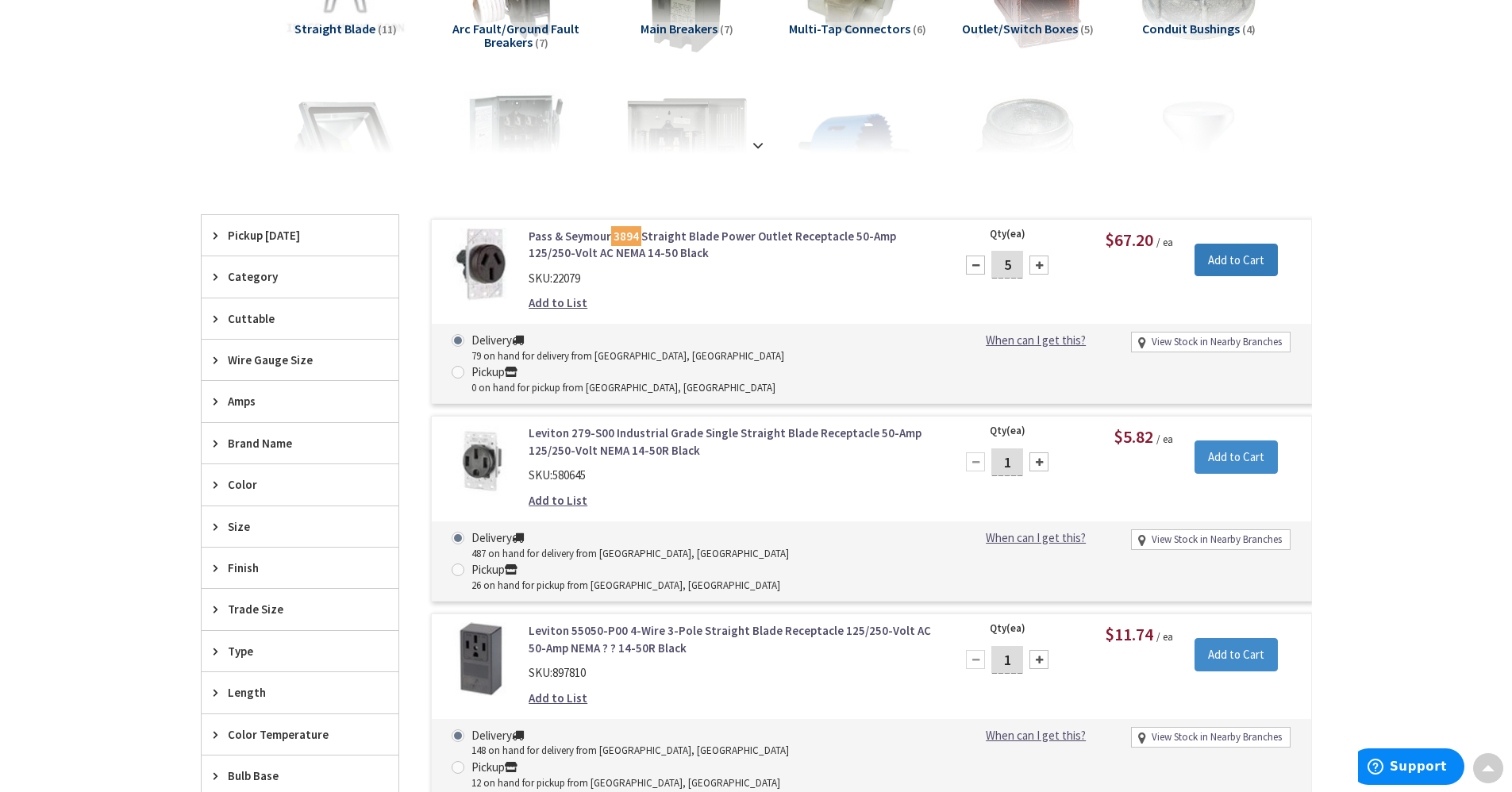
click at [1234, 260] on input "Add to Cart" at bounding box center [1236, 260] width 84 height 33
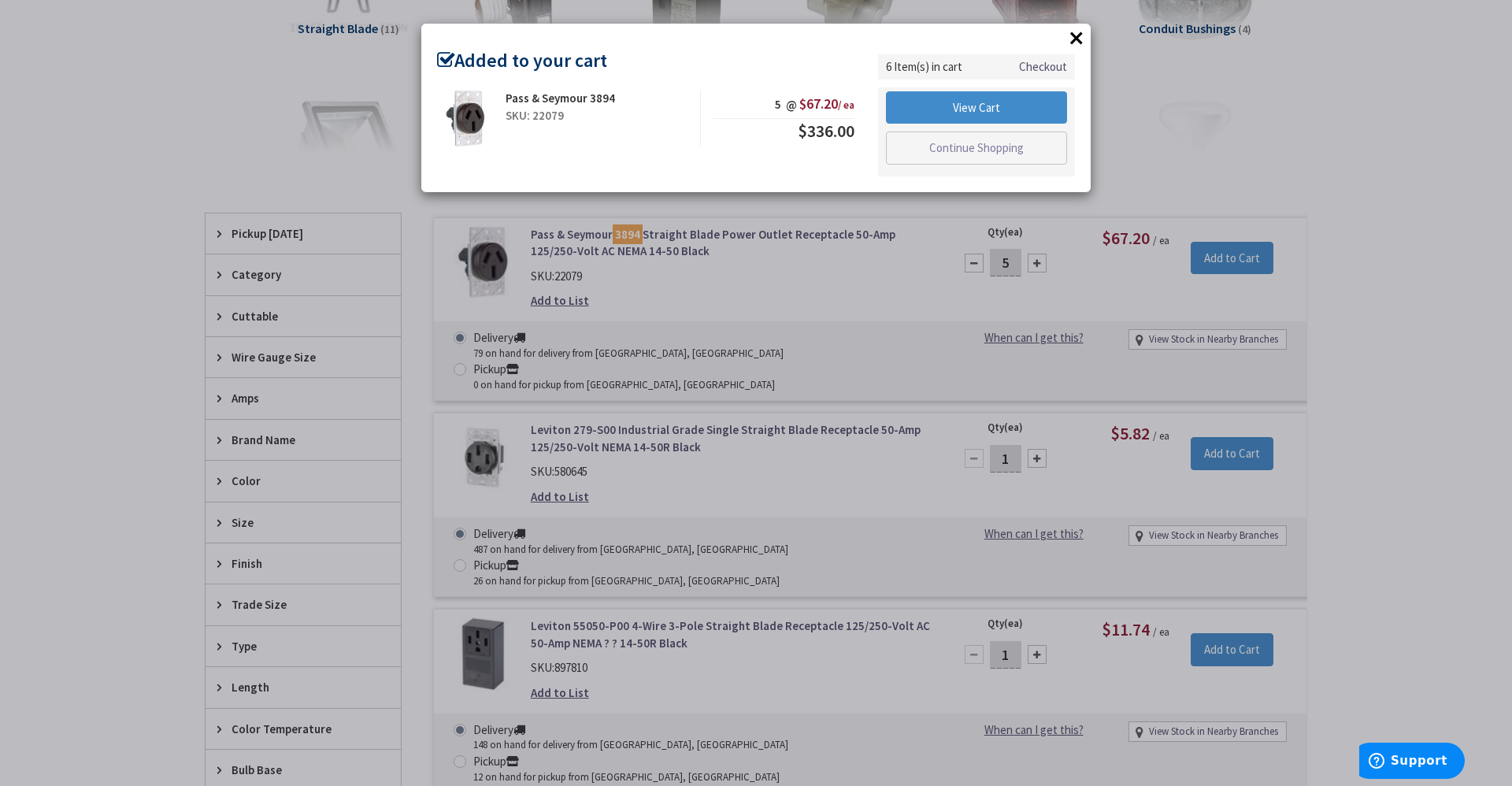
click at [1073, 38] on button "×" at bounding box center [1076, 38] width 24 height 24
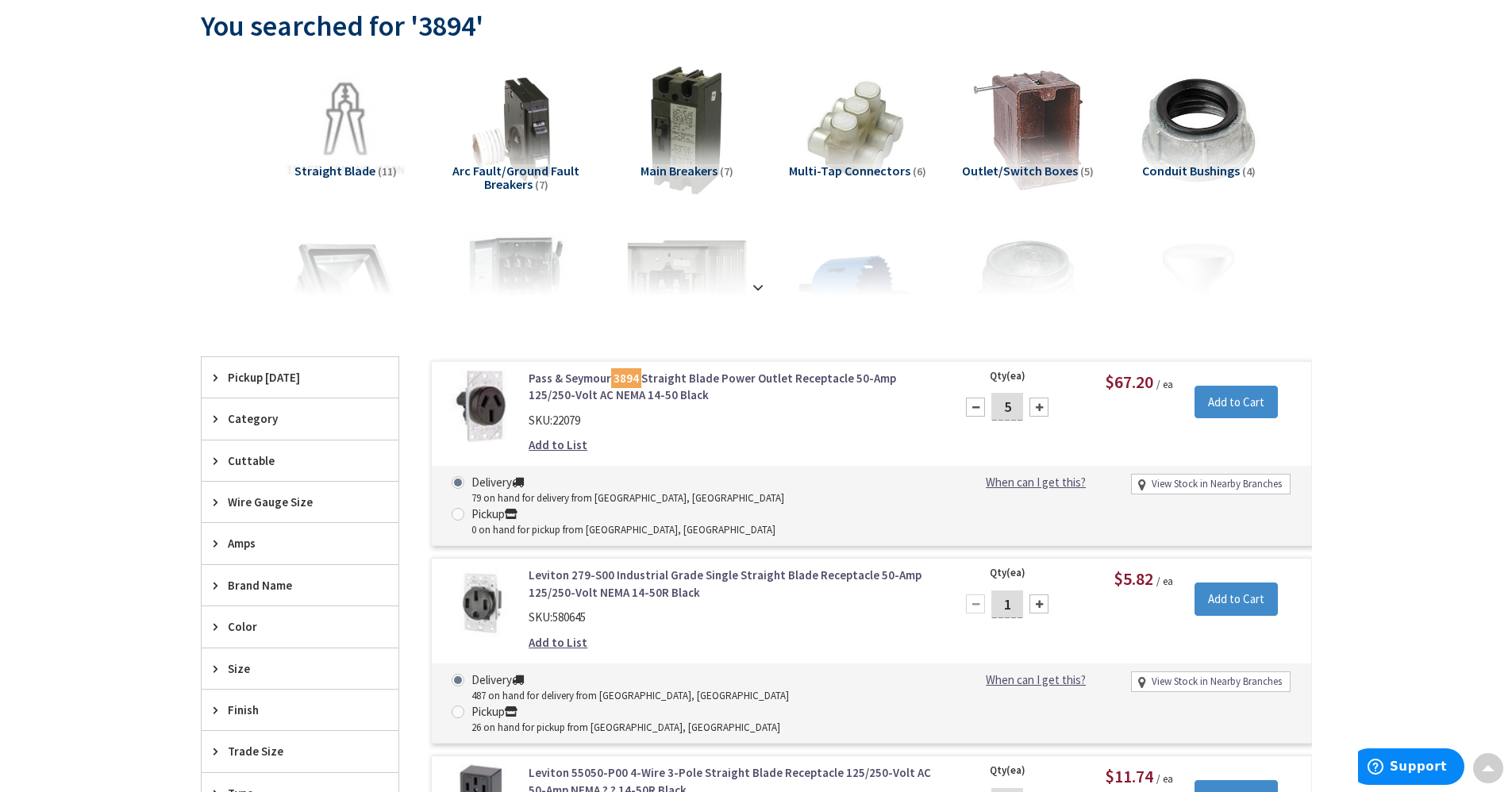
scroll to position [0, 0]
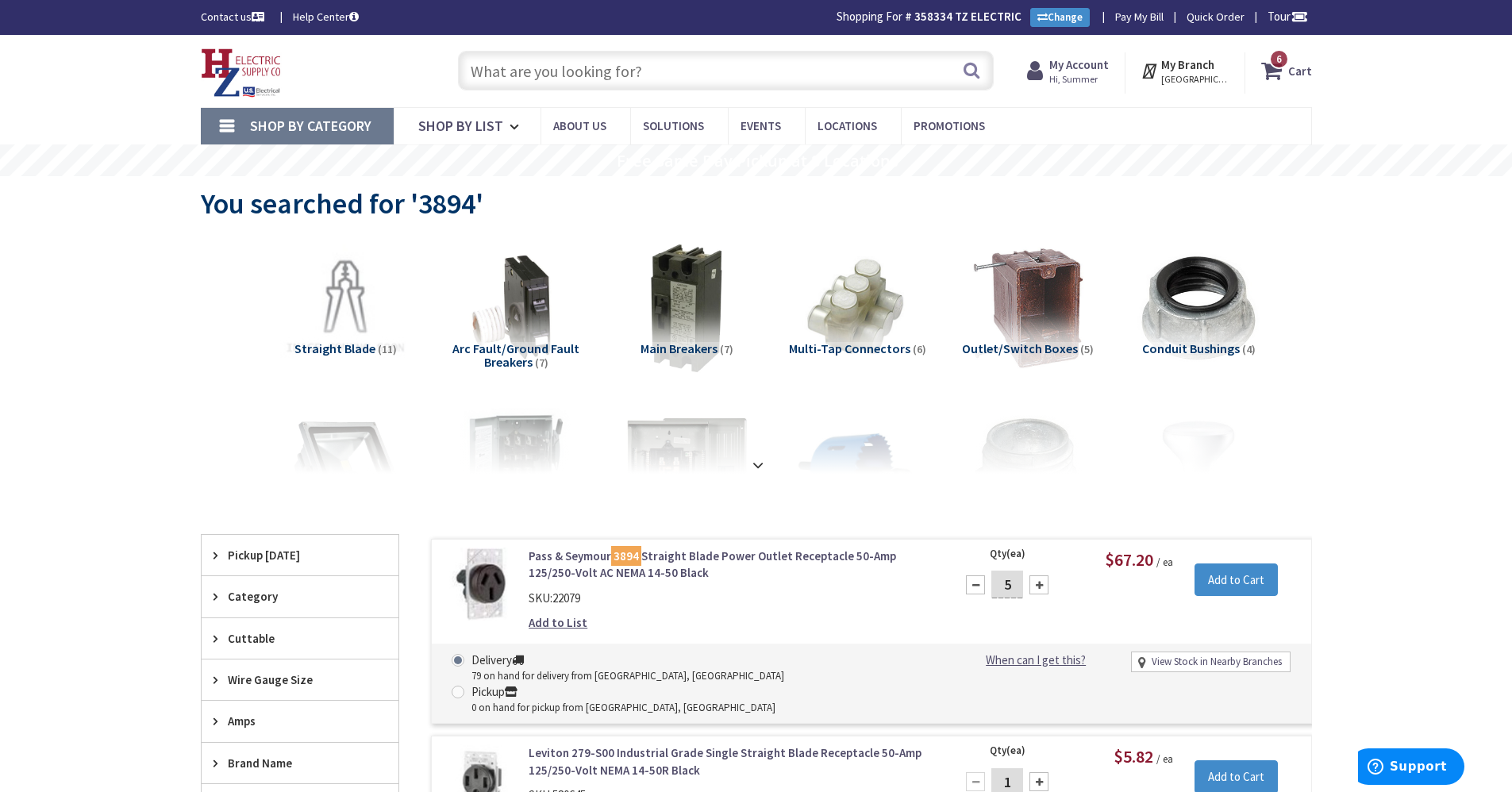
click at [842, 72] on input "text" at bounding box center [725, 70] width 536 height 40
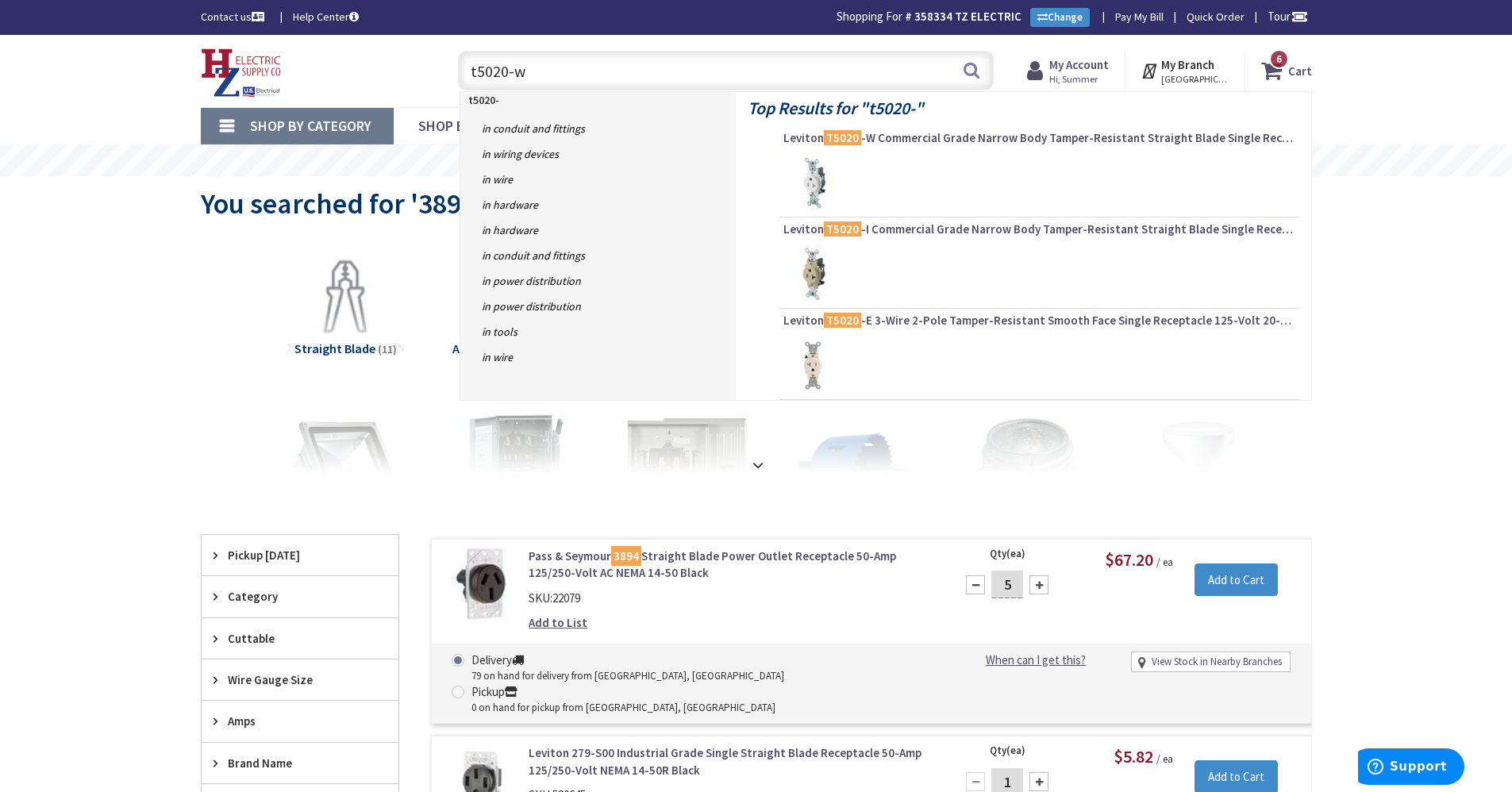
type input "t5020-ws"
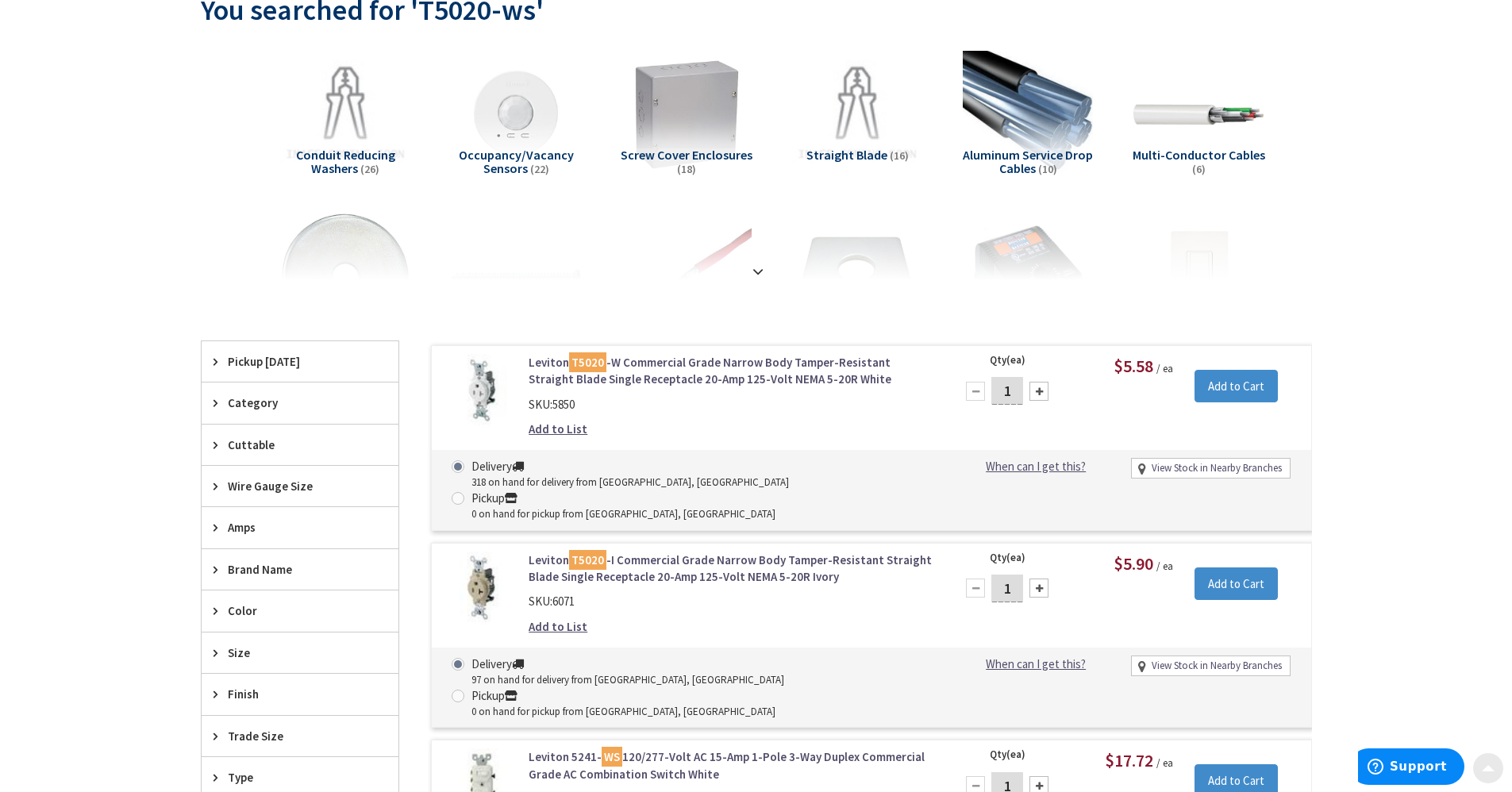
scroll to position [318, 0]
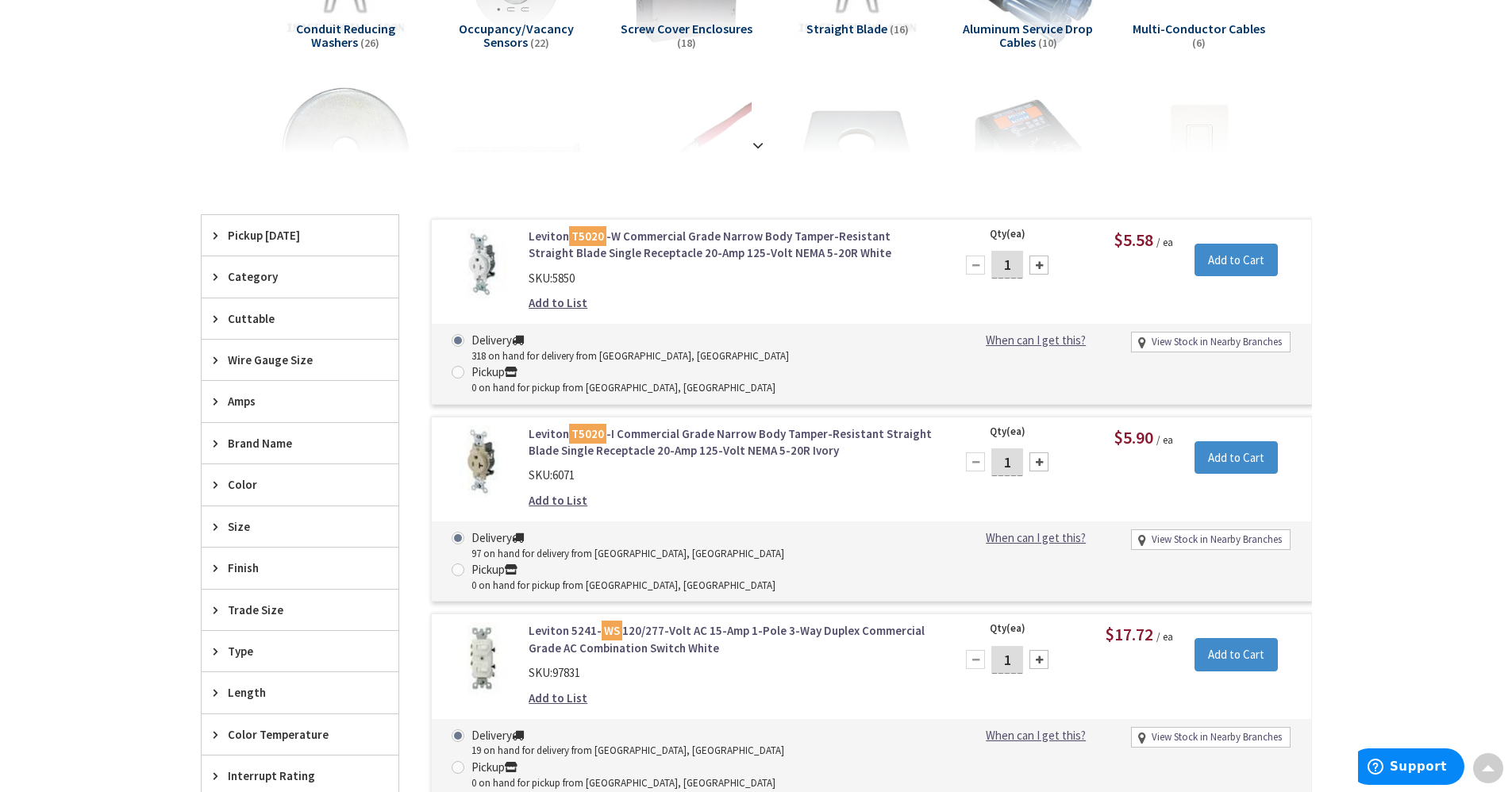
click at [1039, 264] on div at bounding box center [1039, 265] width 19 height 19
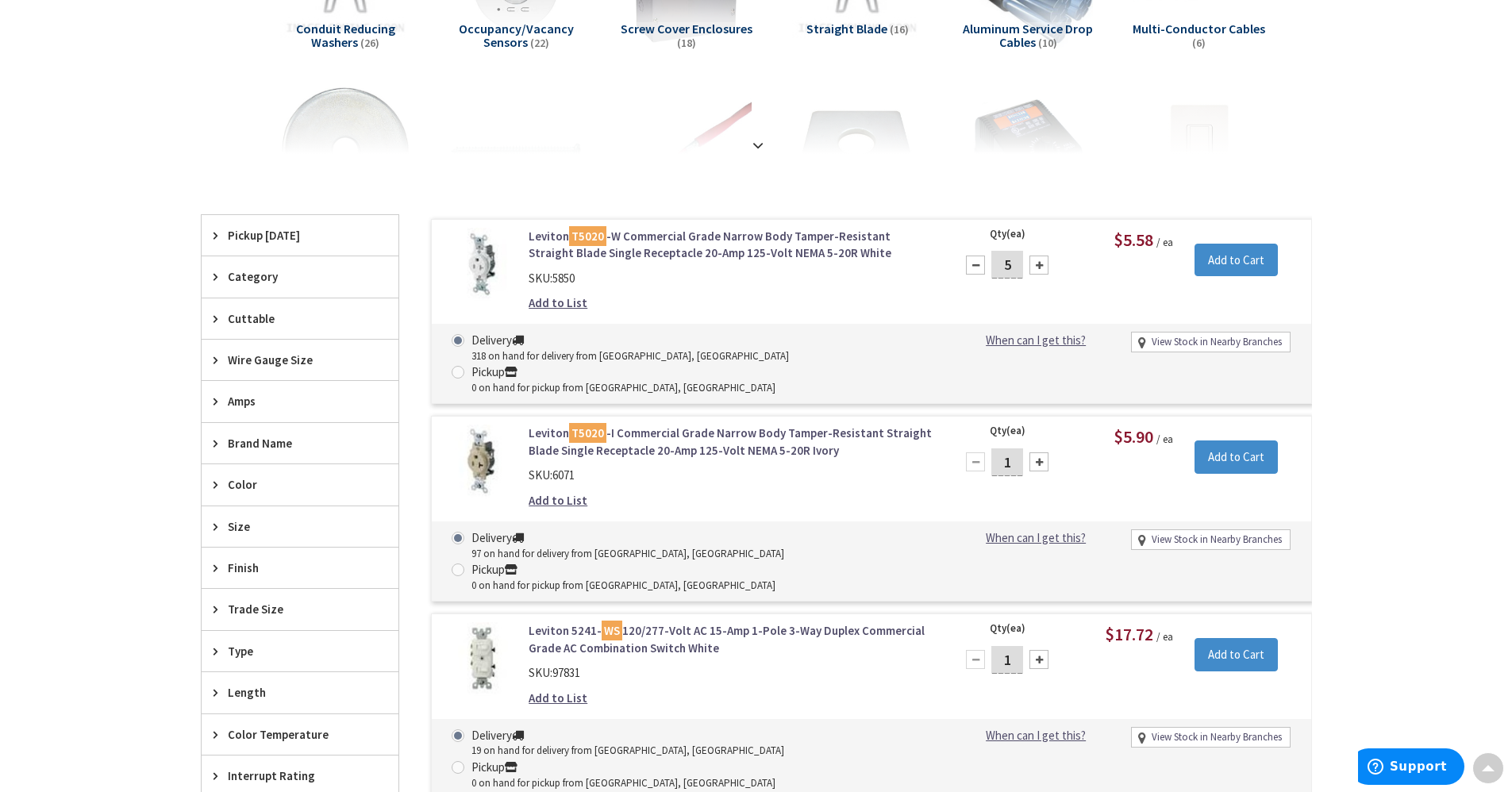
click at [1039, 264] on div at bounding box center [1039, 265] width 19 height 19
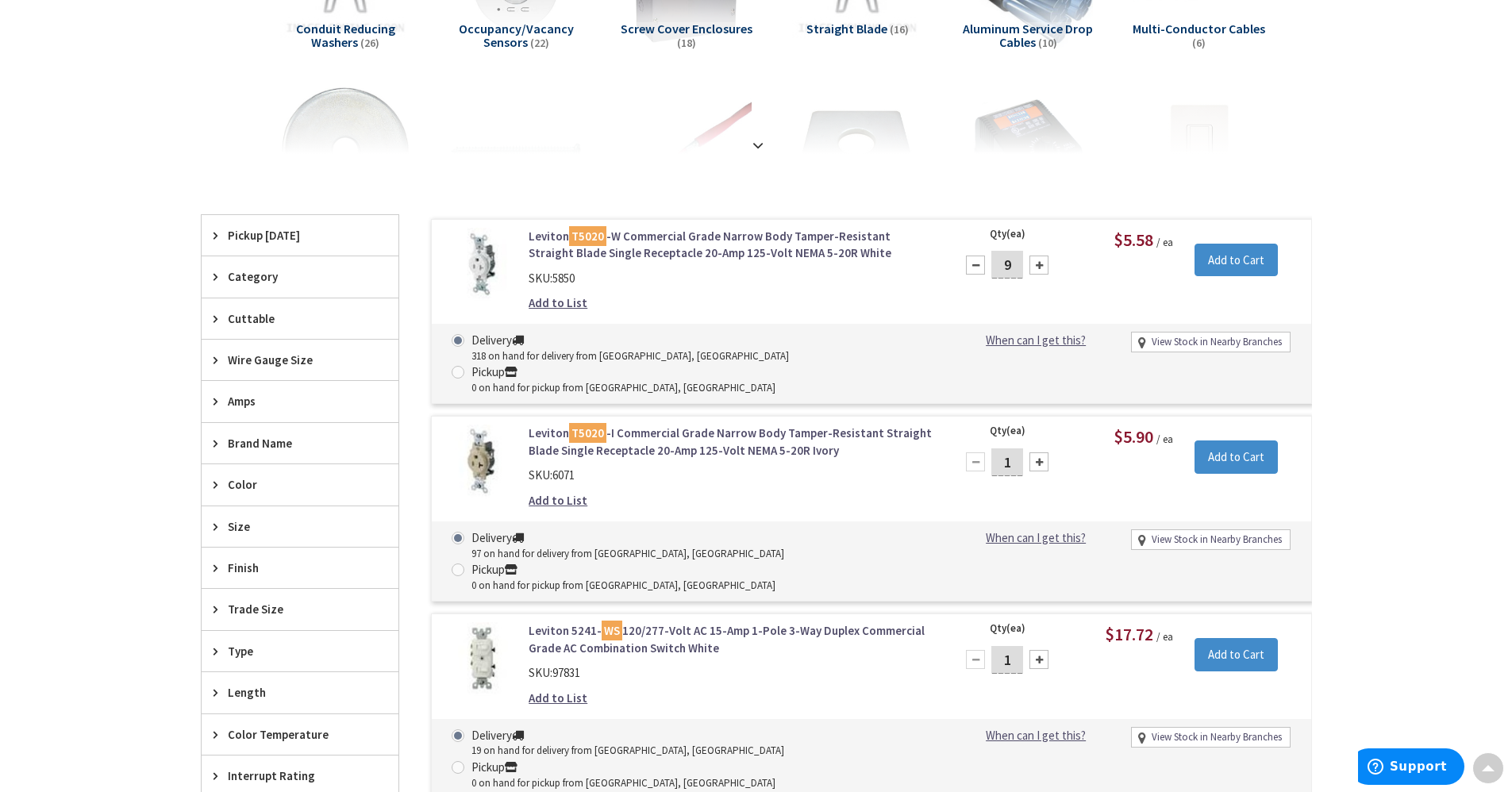
type input "10"
click at [1209, 263] on input "Add to Cart" at bounding box center [1236, 260] width 84 height 33
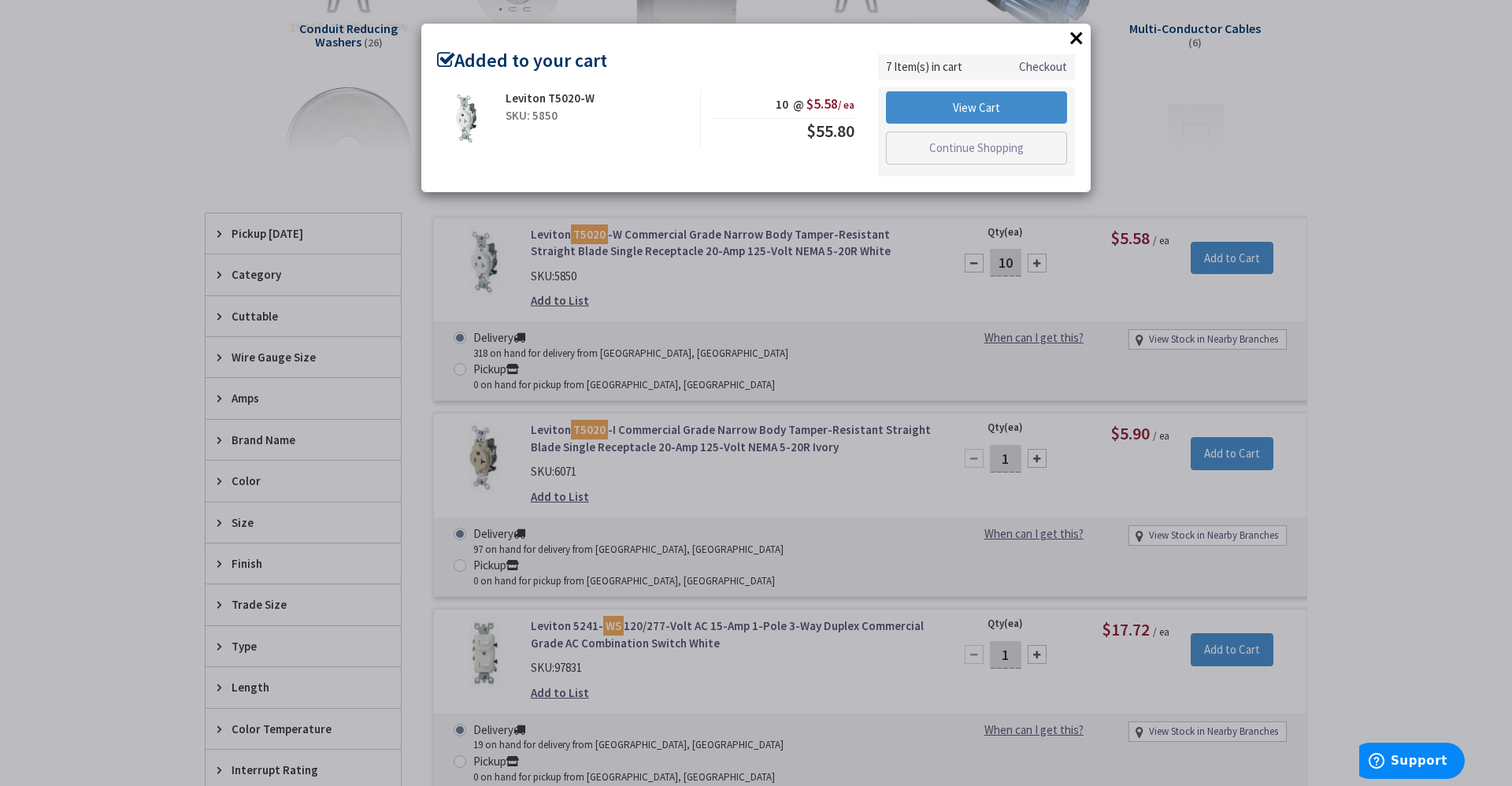
click at [1072, 42] on button "×" at bounding box center [1076, 38] width 24 height 24
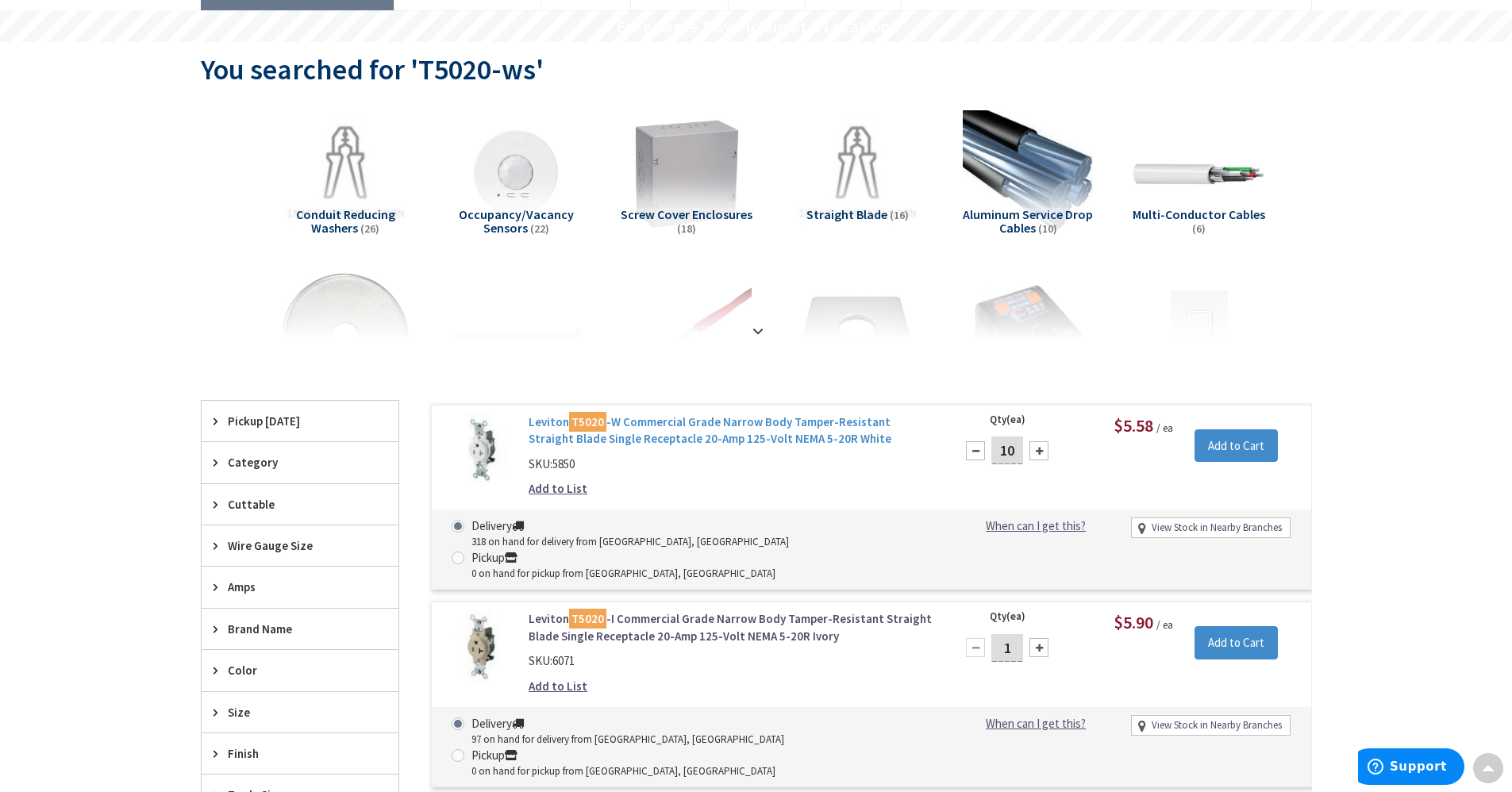
scroll to position [0, 0]
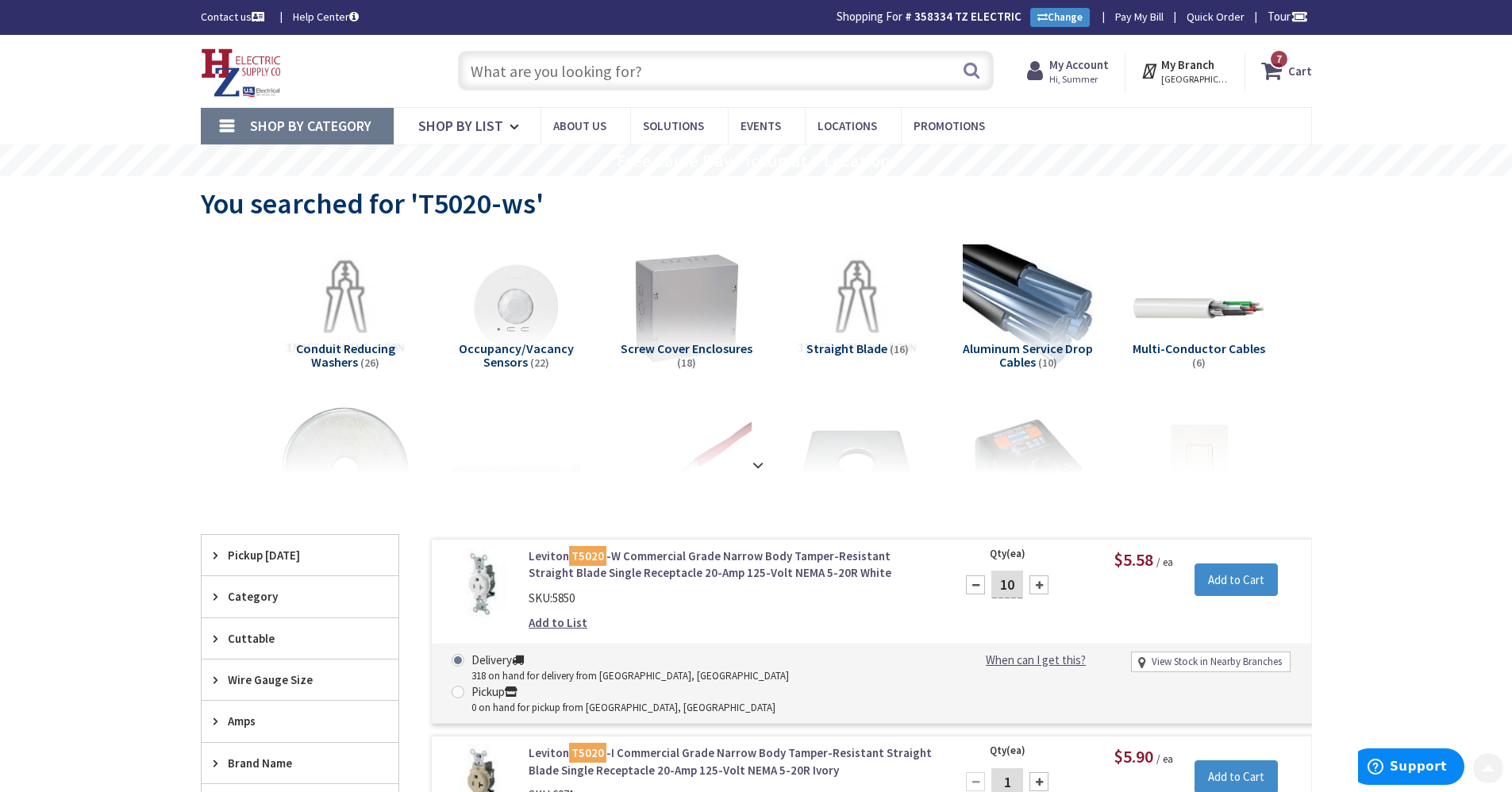
click at [729, 69] on input "text" at bounding box center [725, 70] width 536 height 40
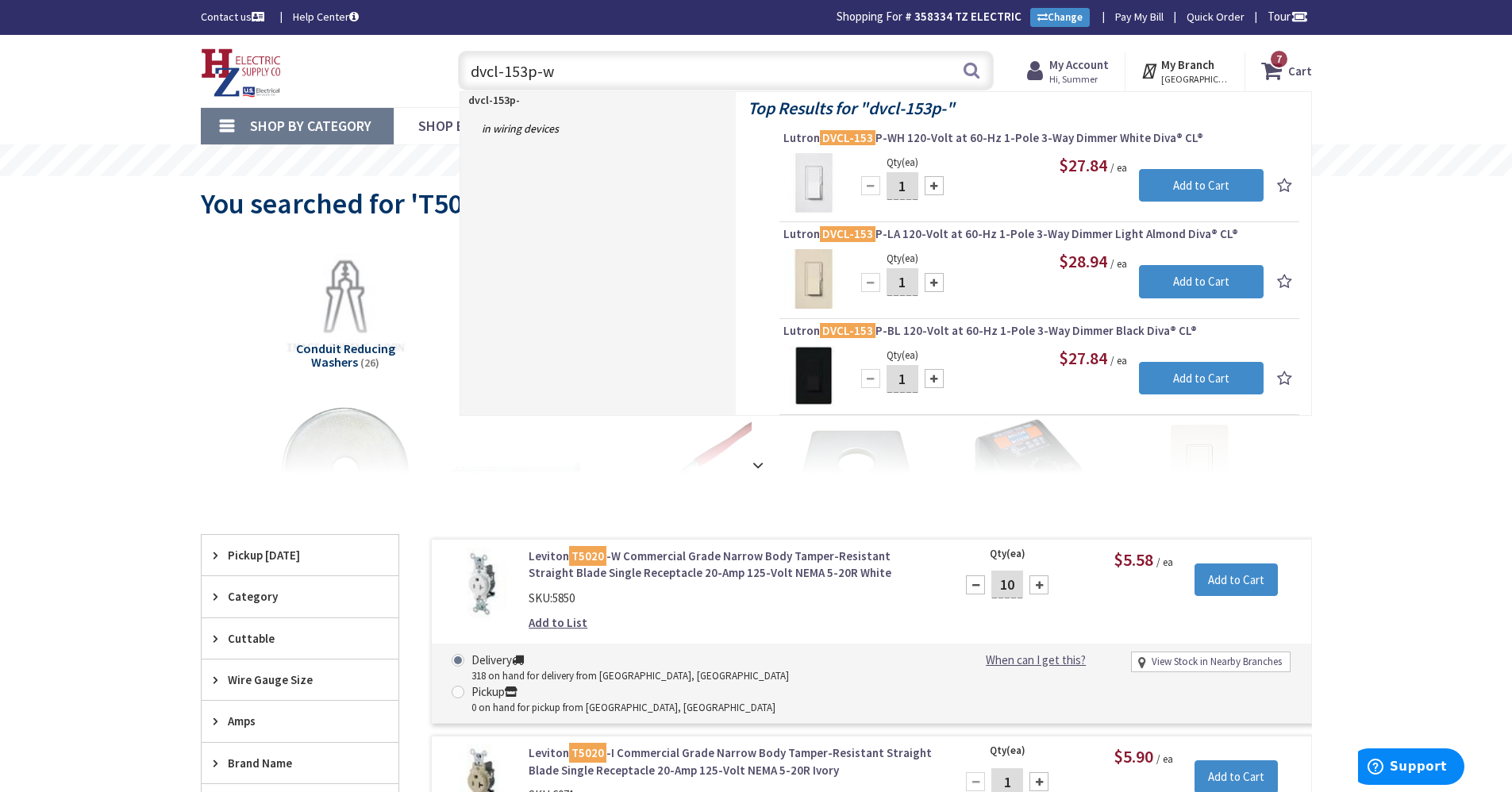
type input "dvcl-153p-wh"
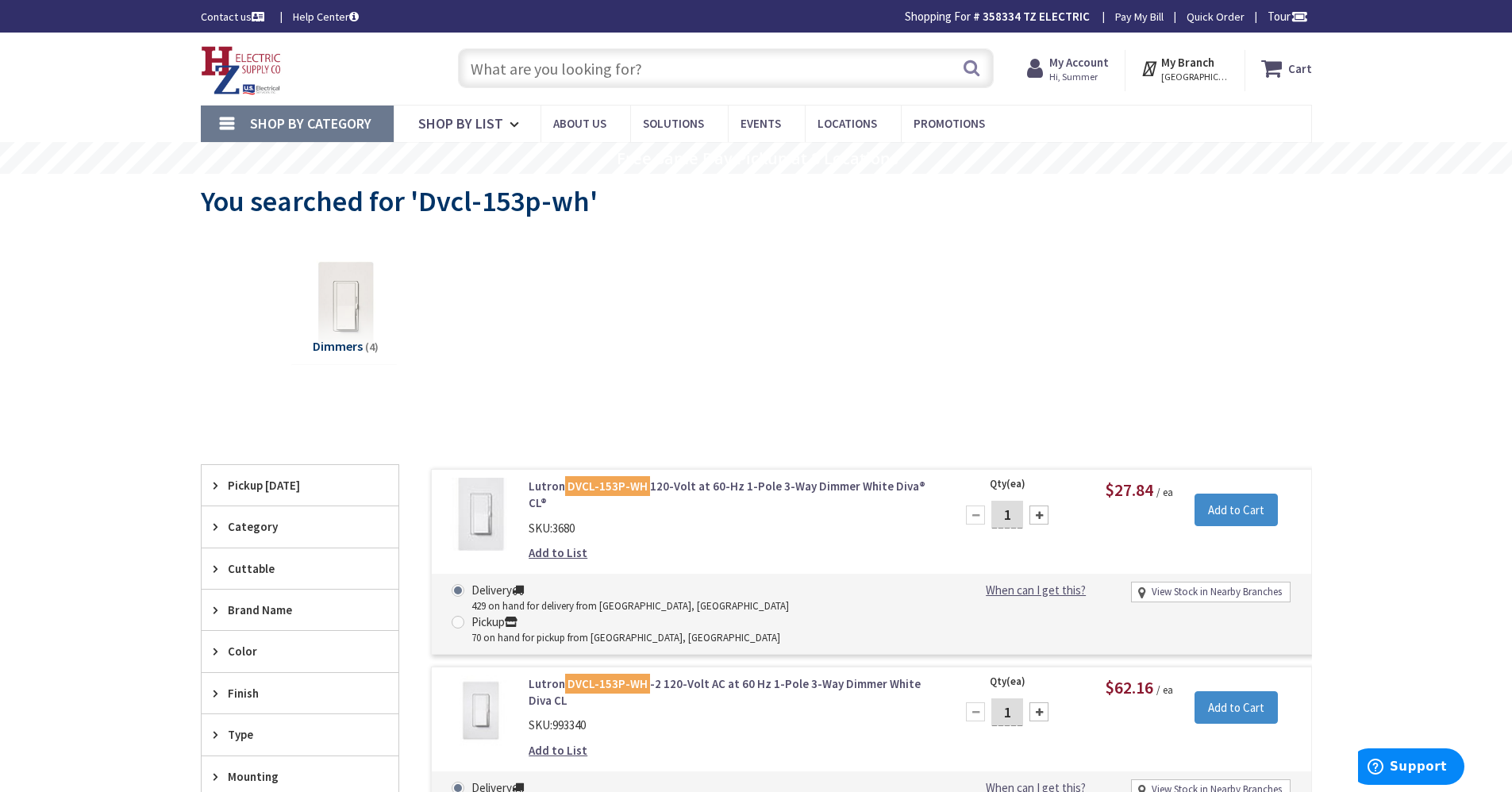
drag, startPoint x: 1016, startPoint y: 516, endPoint x: 985, endPoint y: 511, distance: 31.4
click at [985, 511] on div "1" at bounding box center [1007, 515] width 95 height 32
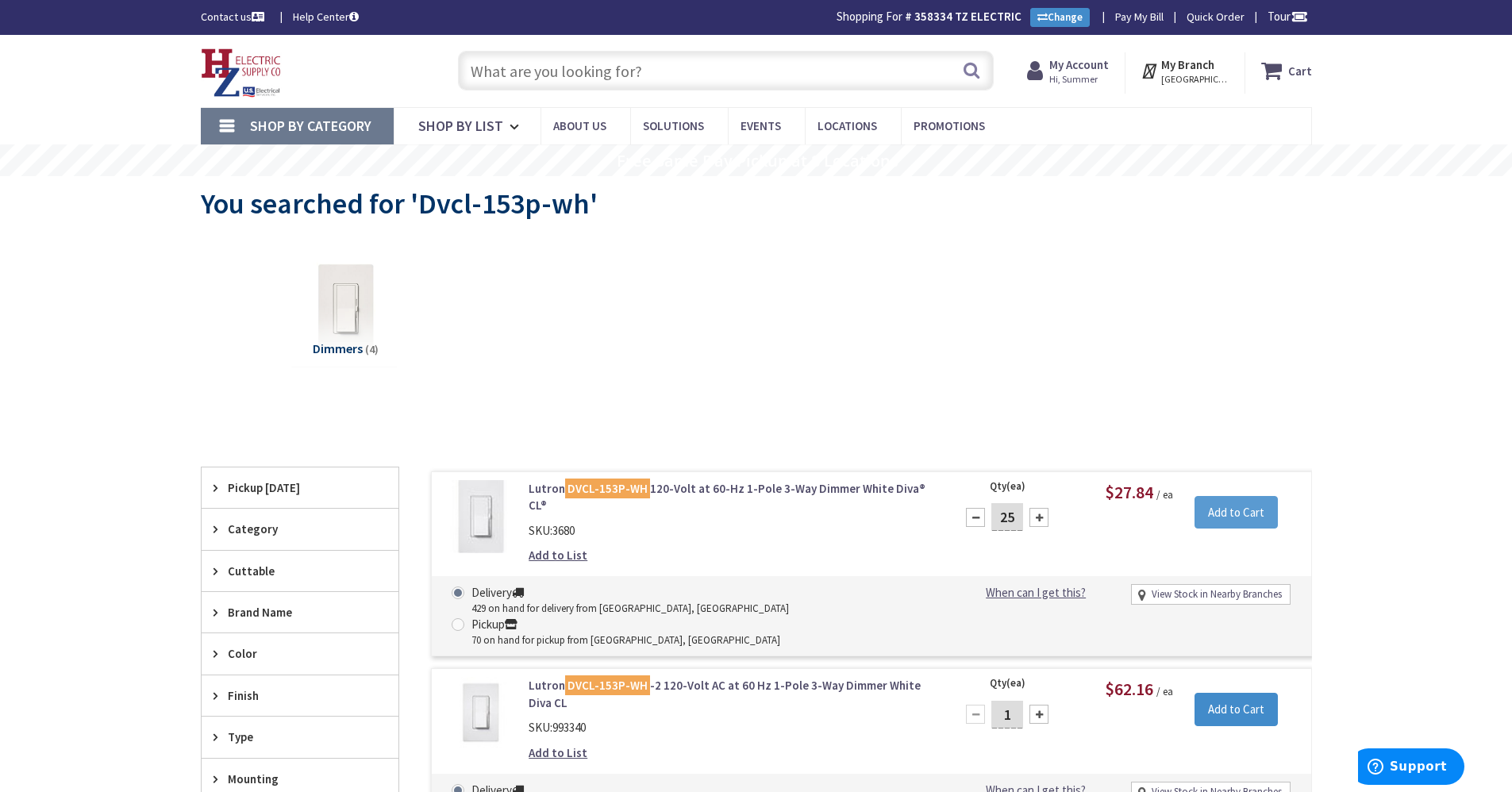
type input "25"
click at [1256, 519] on input "Add to Cart" at bounding box center [1236, 513] width 84 height 33
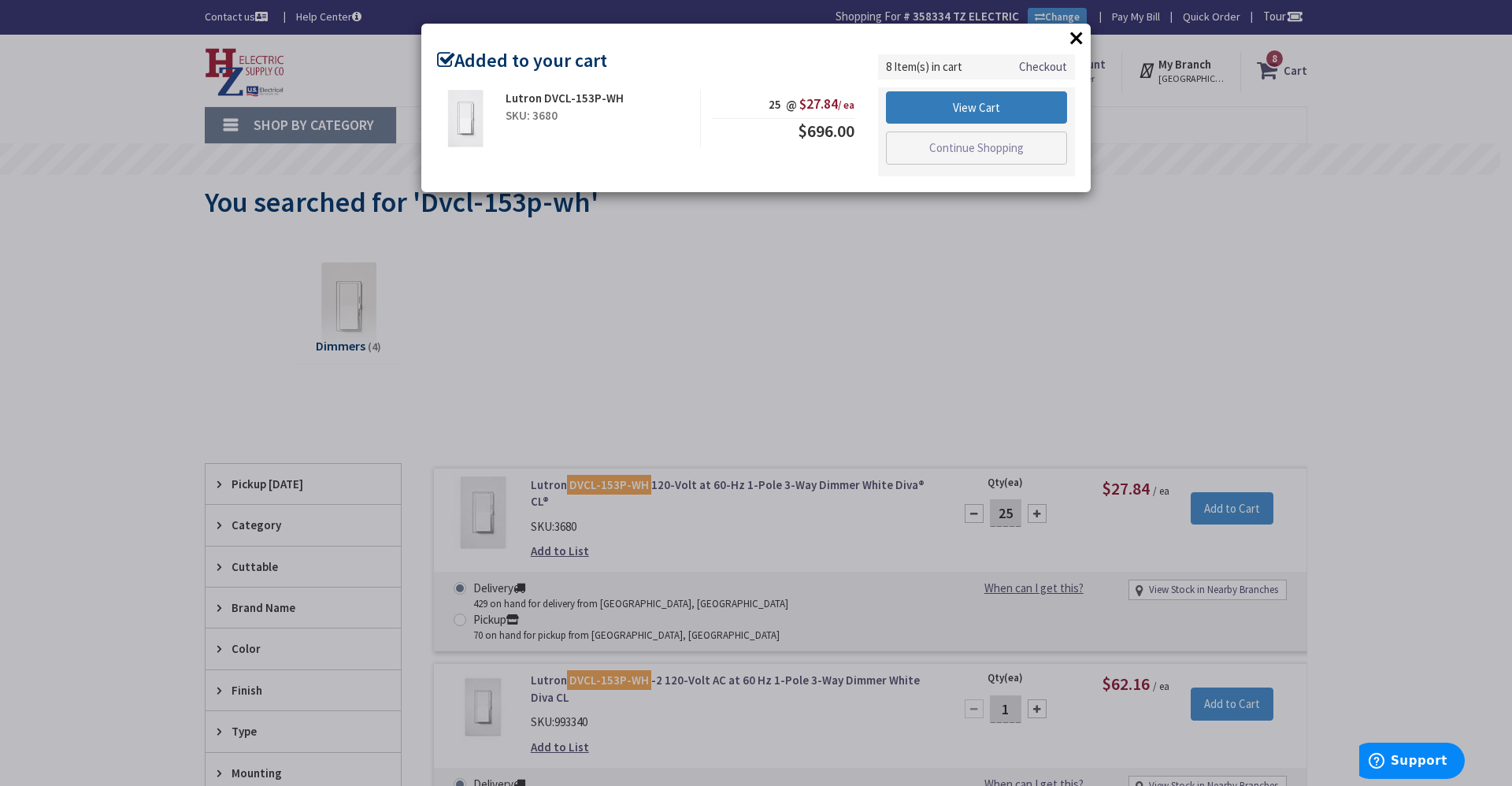
click at [996, 109] on link "View Cart" at bounding box center [976, 108] width 181 height 33
click at [1008, 100] on link "View Cart" at bounding box center [976, 108] width 181 height 33
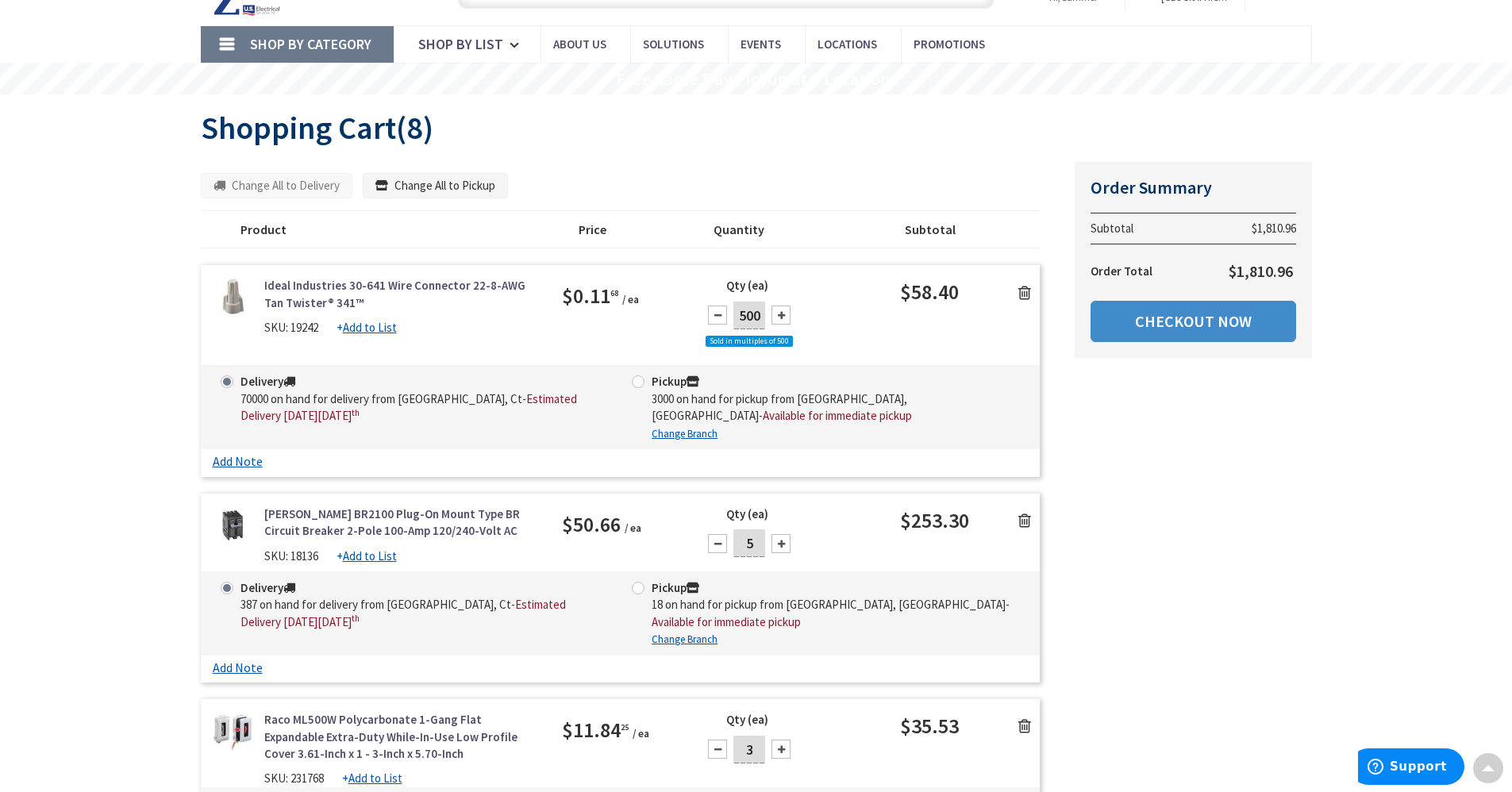
scroll to position [79, 0]
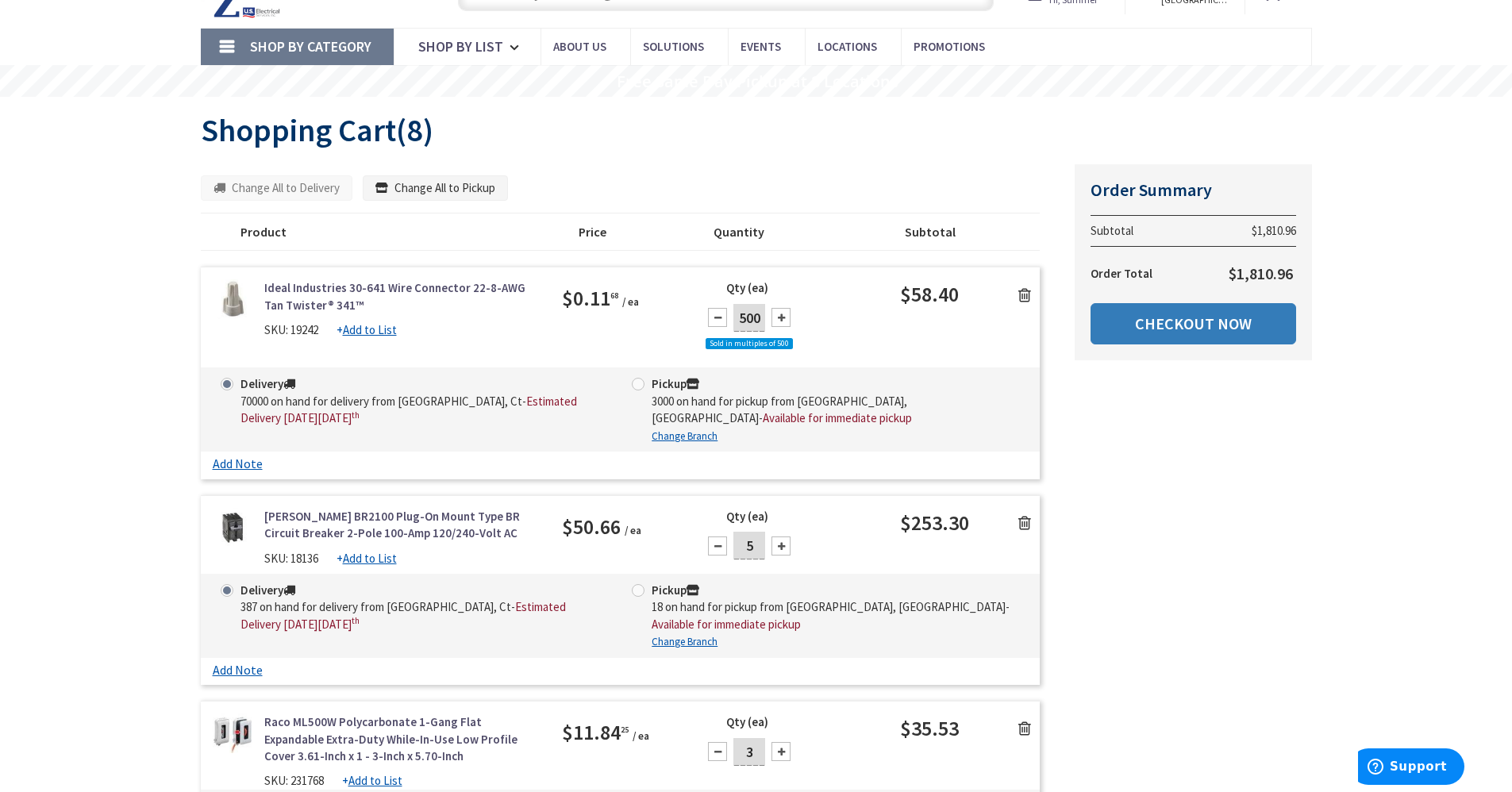
click at [1282, 340] on link "Checkout Now" at bounding box center [1193, 324] width 206 height 41
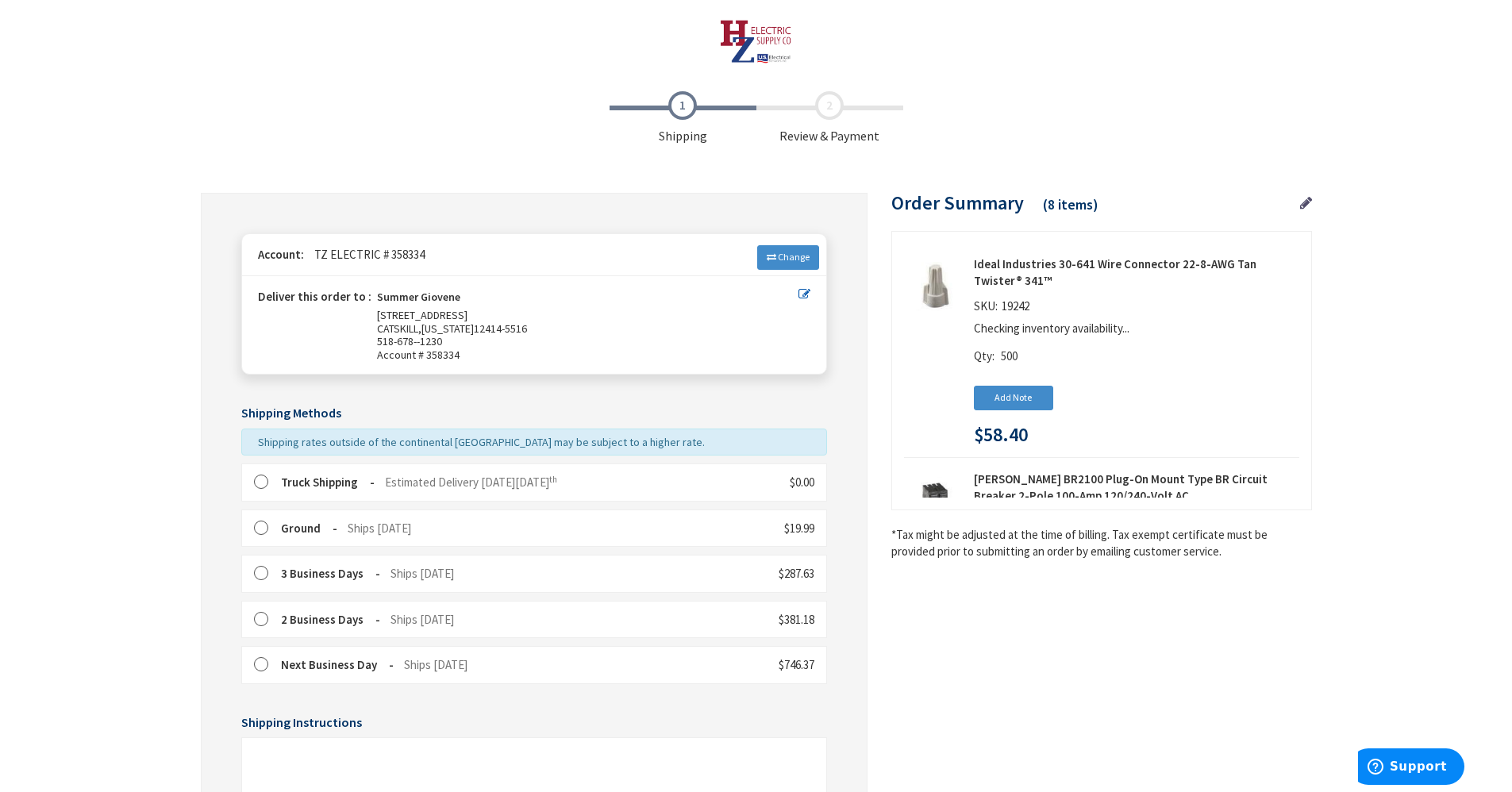
click at [426, 470] on div "Truck Shipping Estimated Delivery on Thursday, October 9 th $0.00" at bounding box center [534, 482] width 586 height 37
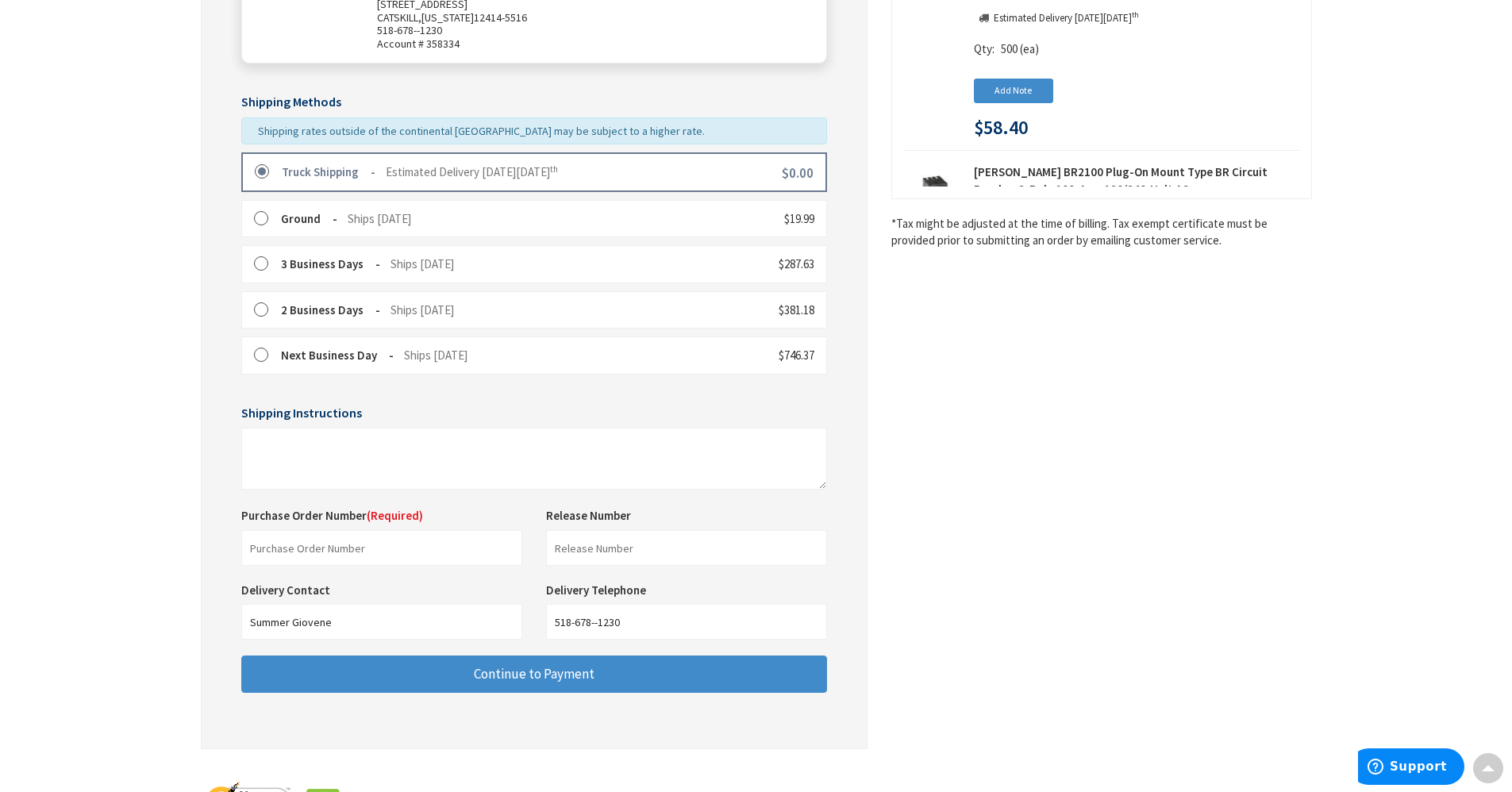
scroll to position [384, 0]
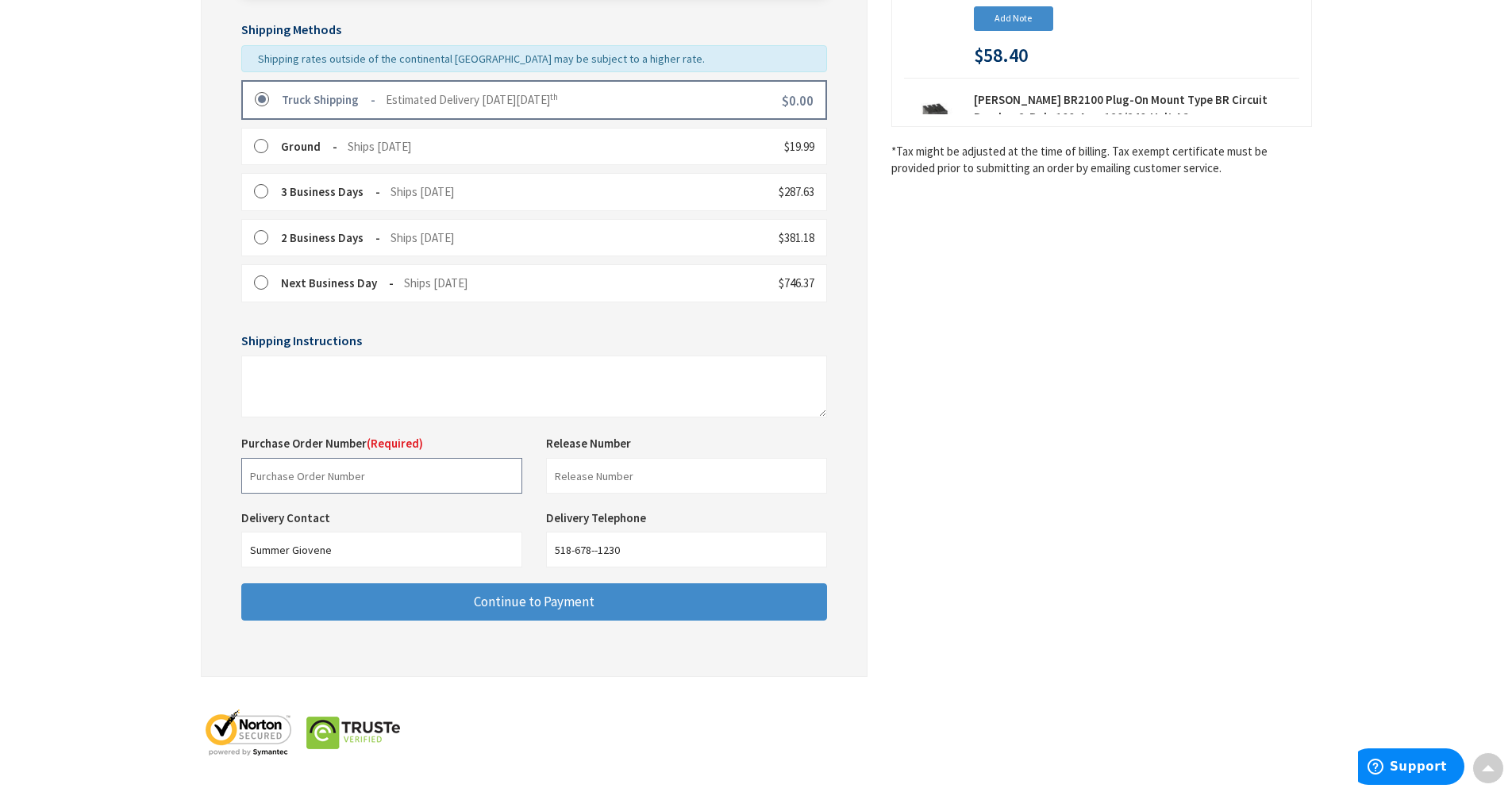
click at [400, 469] on input "text" at bounding box center [381, 475] width 281 height 36
type input "Shop Stock"
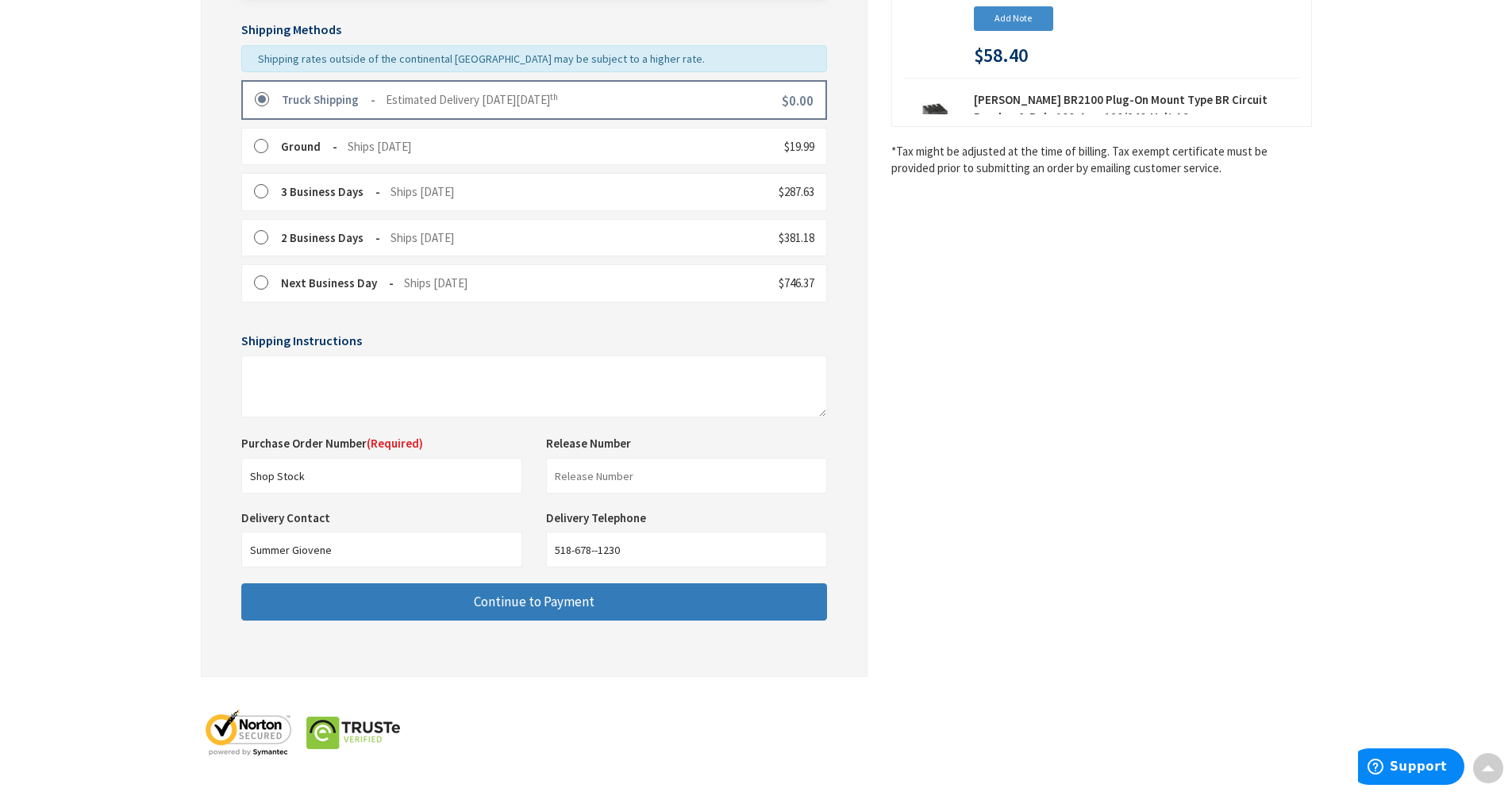
click at [401, 611] on button "Continue to Payment" at bounding box center [534, 602] width 586 height 37
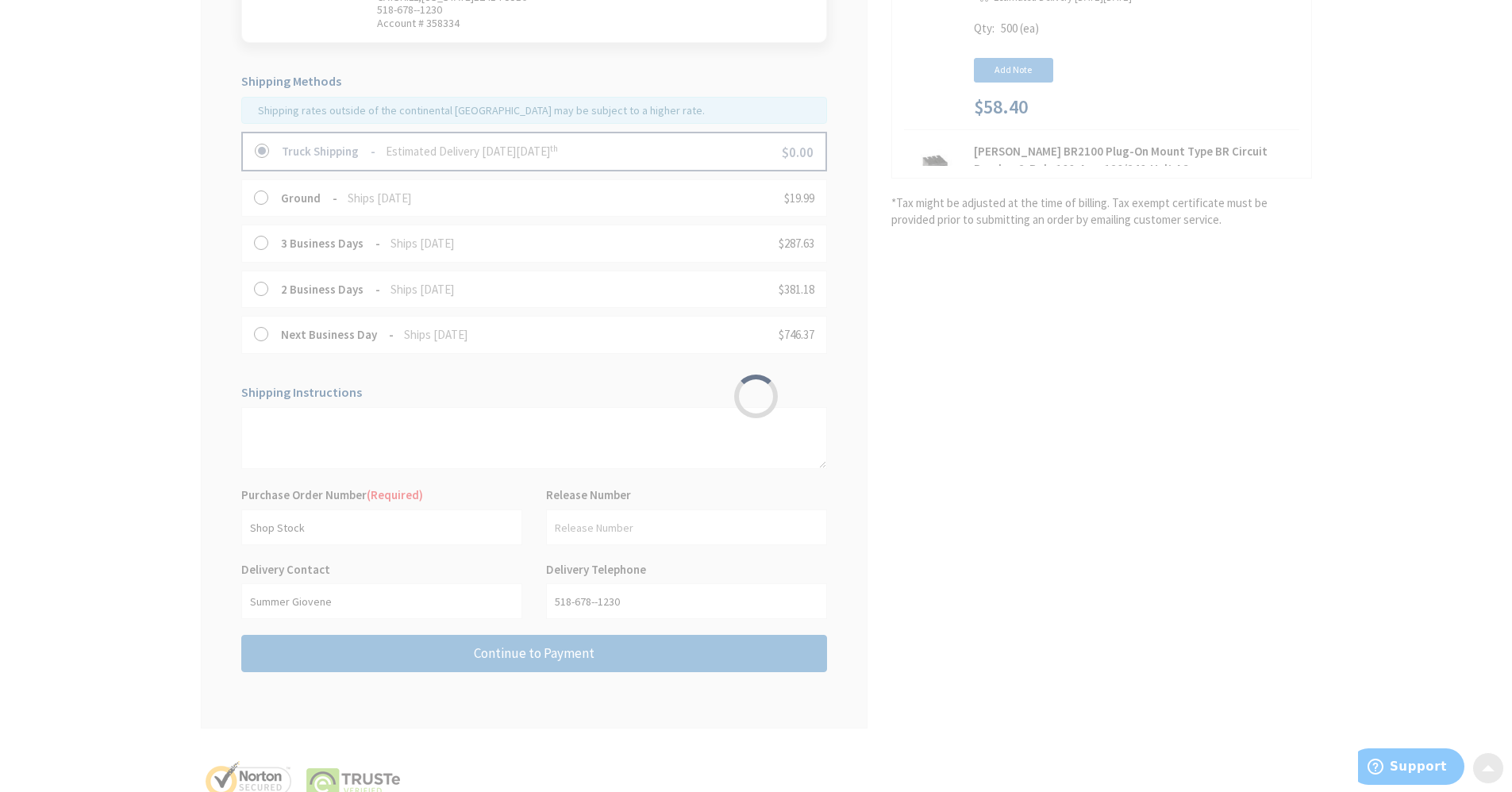
scroll to position [304, 0]
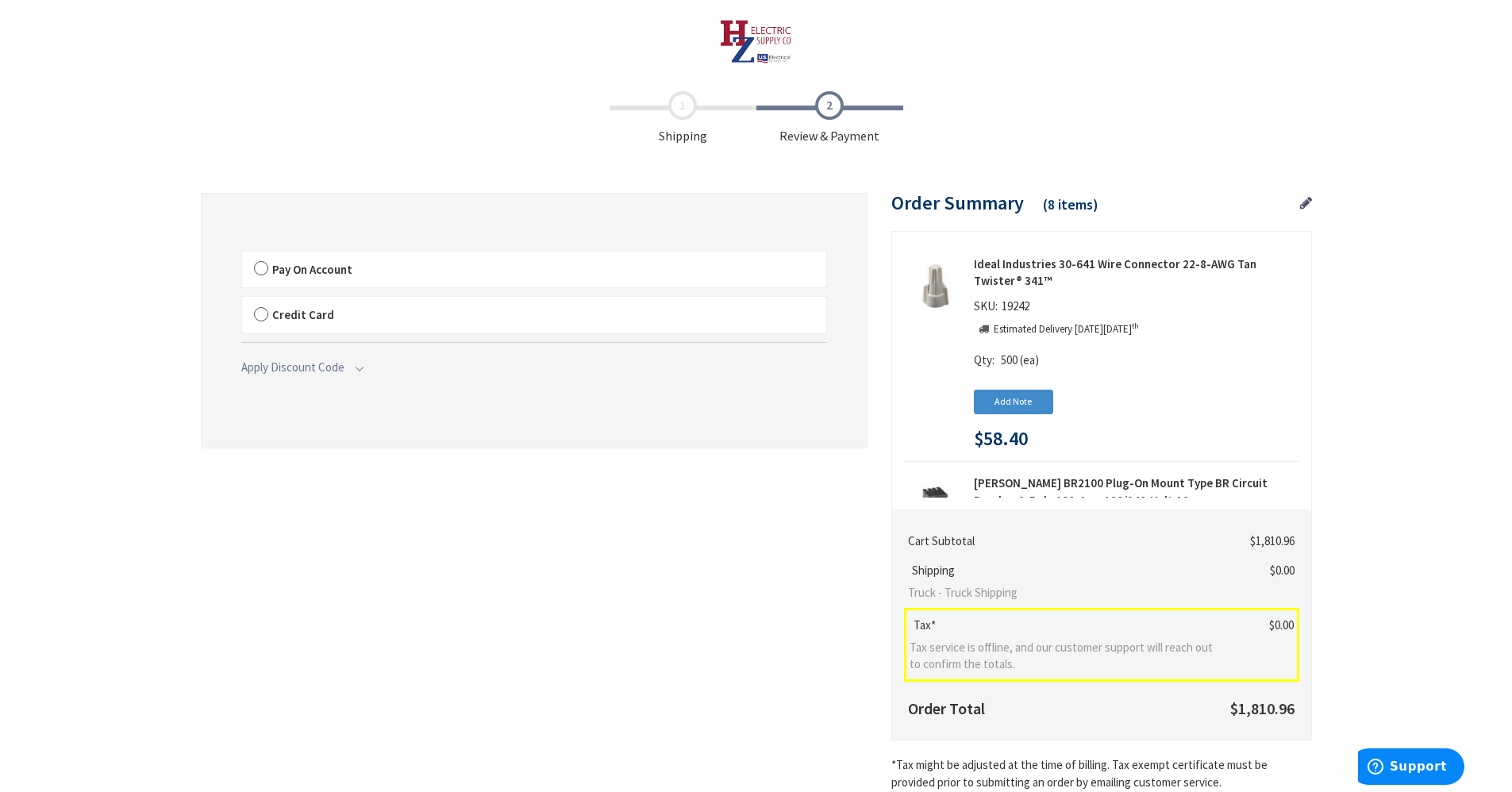
click at [414, 271] on label "Pay On Account" at bounding box center [534, 269] width 584 height 36
click at [242, 255] on input "Pay On Account" at bounding box center [242, 255] width 0 height 0
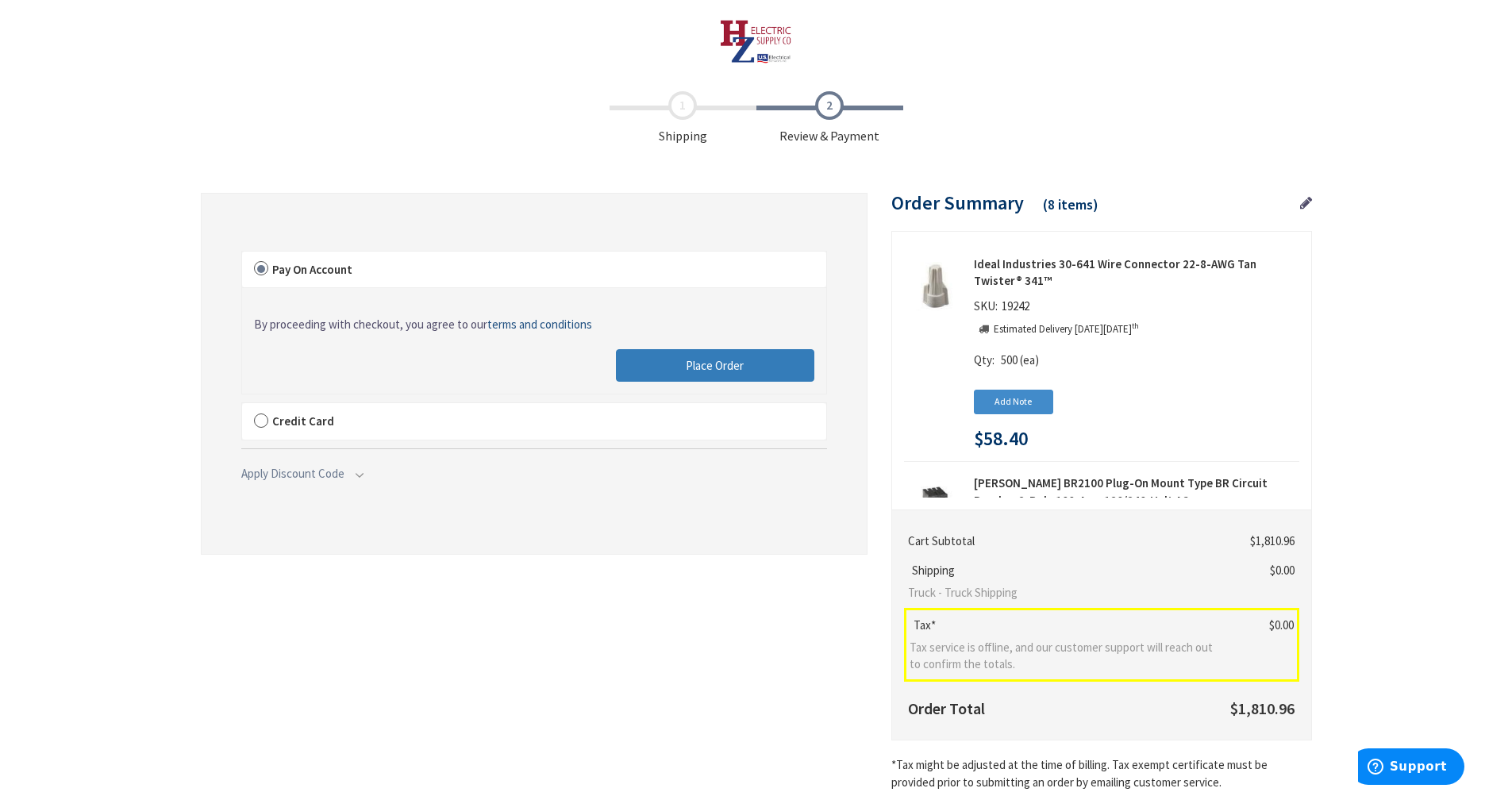
click at [739, 353] on button "Place Order" at bounding box center [715, 366] width 198 height 33
